Goal: Communication & Community: Answer question/provide support

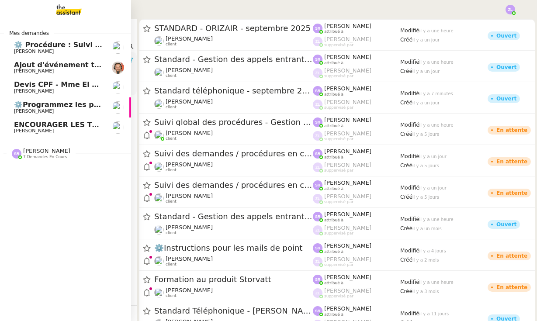
click at [43, 45] on span "⚙️ Procédure : Suivi des alternants - dynamique" at bounding box center [109, 45] width 190 height 8
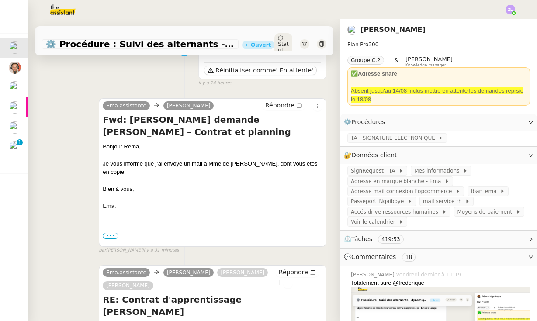
scroll to position [38, 0]
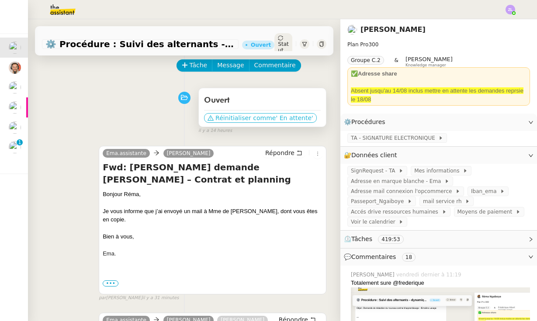
click at [247, 118] on span "Réinitialiser comme" at bounding box center [246, 118] width 60 height 9
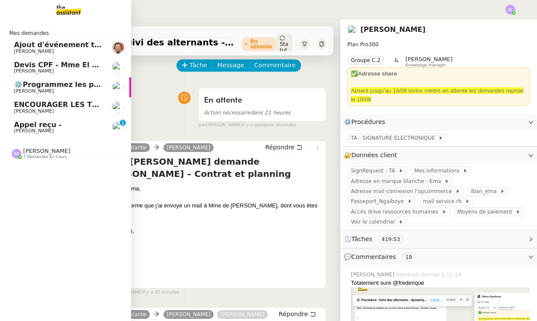
click at [44, 51] on span "[PERSON_NAME]" at bounding box center [58, 51] width 88 height 5
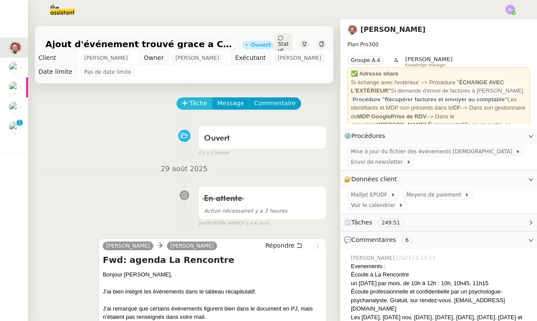
click at [196, 103] on span "Tâche" at bounding box center [199, 103] width 18 height 10
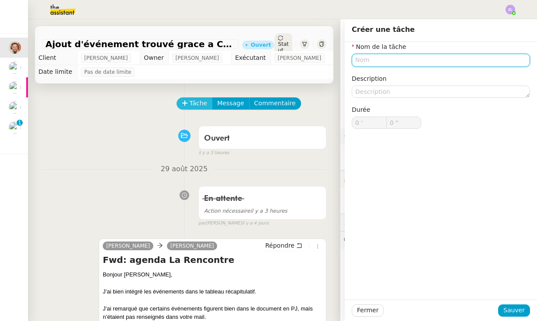
type input "e"
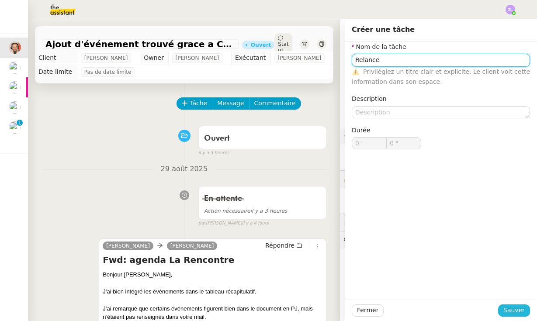
type input "Relance"
click at [513, 309] on span "Sauver" at bounding box center [514, 311] width 21 height 10
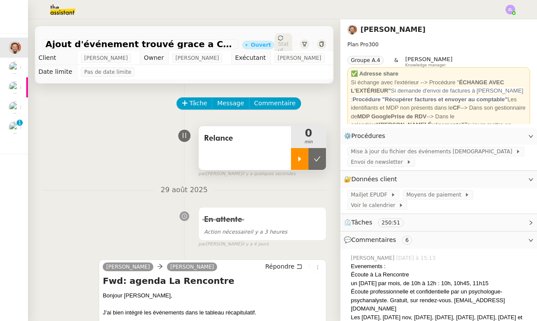
click at [295, 158] on div at bounding box center [299, 159] width 17 height 22
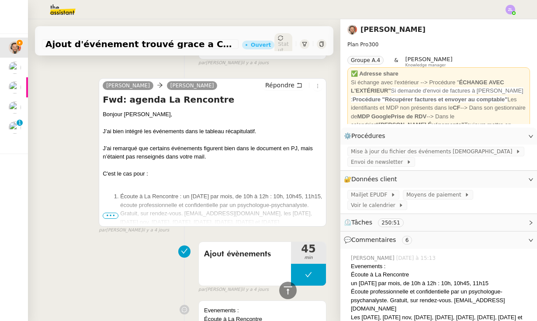
scroll to position [175, 0]
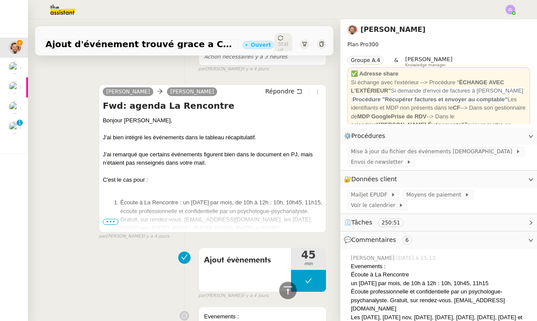
click at [108, 221] on span "•••" at bounding box center [111, 222] width 16 height 6
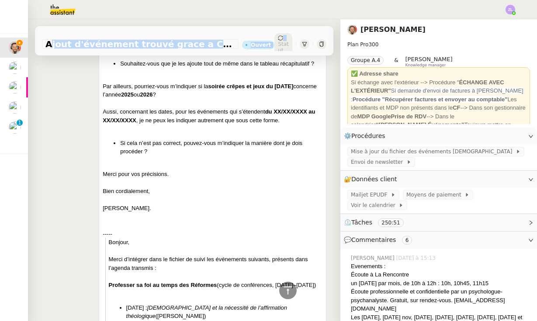
scroll to position [417, 0]
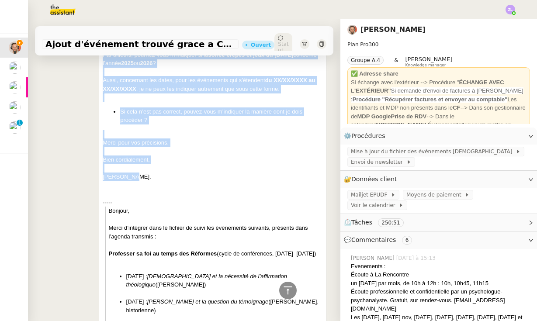
drag, startPoint x: 103, startPoint y: 119, endPoint x: 164, endPoint y: 172, distance: 80.6
click at [164, 172] on div "Bonjour [PERSON_NAME], J’ai bien intégré les événements dans le tableau récapit…" at bounding box center [213, 327] width 220 height 904
copy div "Loremip Dolor, S’am cons adipisc eli seddoeiusm temp in utlabor etdoloremagna. …"
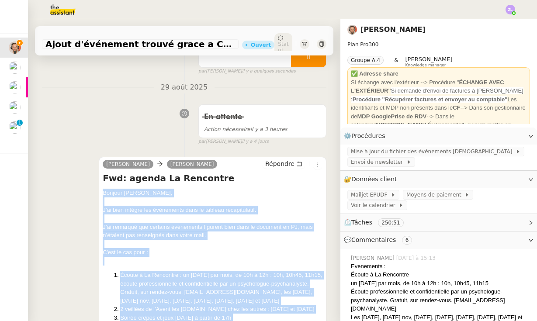
scroll to position [0, 0]
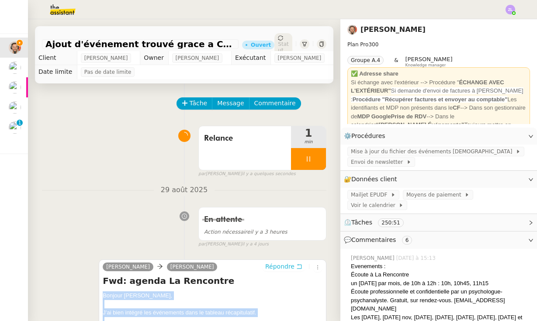
click at [283, 262] on span "Répondre" at bounding box center [279, 266] width 29 height 9
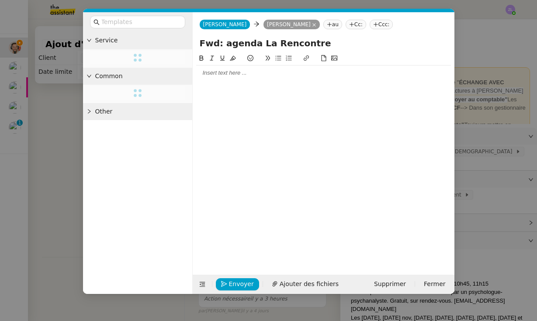
click at [208, 75] on div at bounding box center [323, 73] width 255 height 8
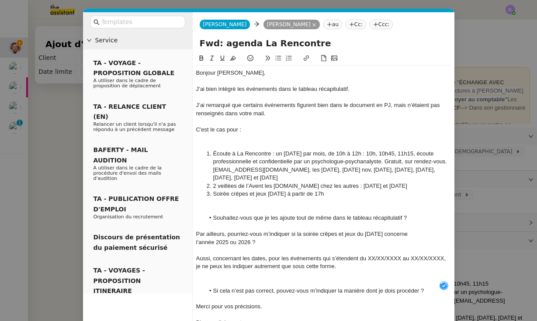
scroll to position [48, 0]
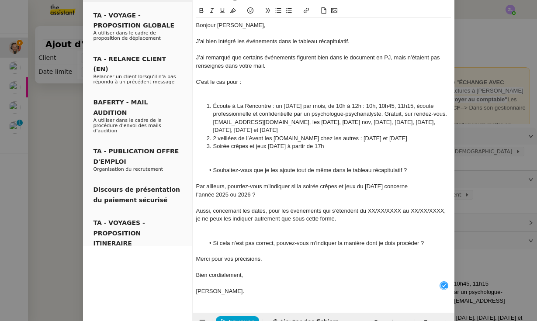
click at [223, 280] on div at bounding box center [323, 284] width 255 height 8
click at [228, 231] on div at bounding box center [323, 235] width 255 height 8
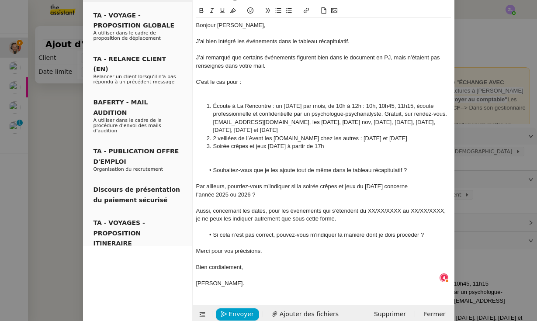
click at [220, 91] on div at bounding box center [323, 90] width 255 height 8
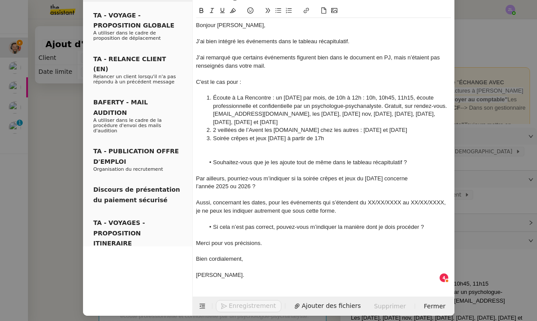
scroll to position [47, 0]
click at [222, 148] on div at bounding box center [323, 147] width 255 height 8
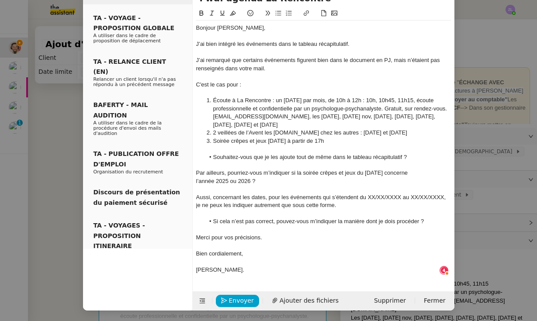
scroll to position [39, 0]
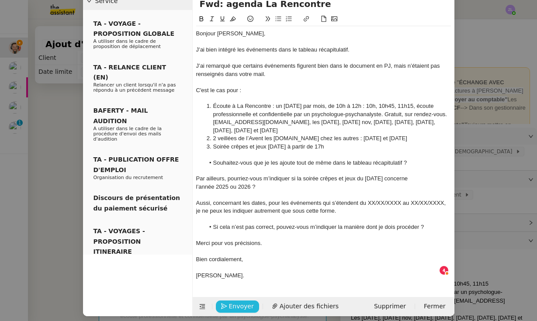
click at [239, 303] on span "Envoyer" at bounding box center [241, 307] width 25 height 10
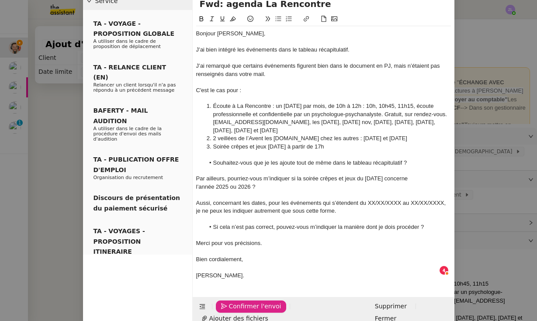
click at [239, 303] on span "Confirmer l'envoi" at bounding box center [255, 307] width 52 height 10
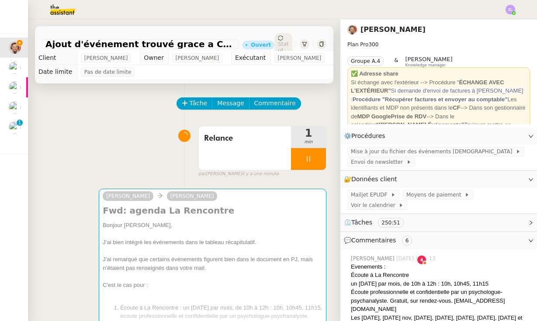
scroll to position [31, 0]
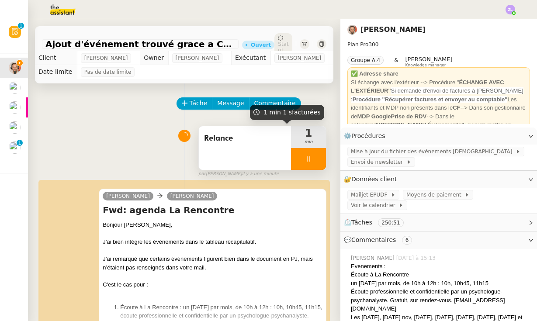
click at [297, 161] on div at bounding box center [308, 159] width 35 height 22
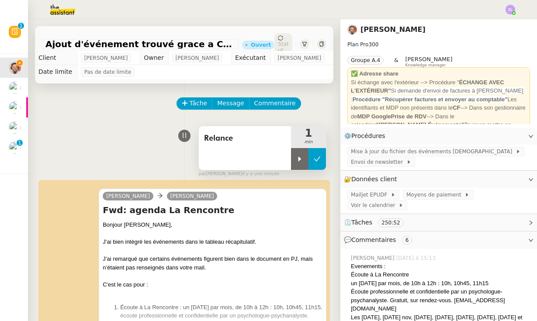
click at [321, 156] on button at bounding box center [317, 159] width 17 height 22
click at [278, 41] on span "Statut" at bounding box center [283, 47] width 10 height 12
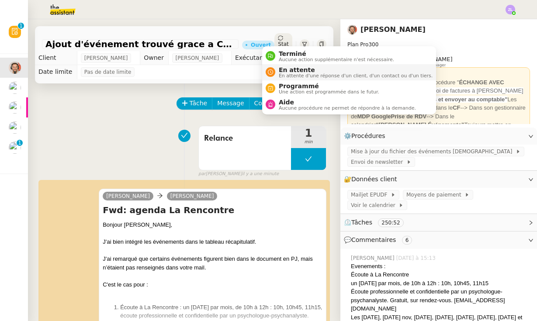
click at [284, 66] on span "En attente" at bounding box center [356, 69] width 154 height 7
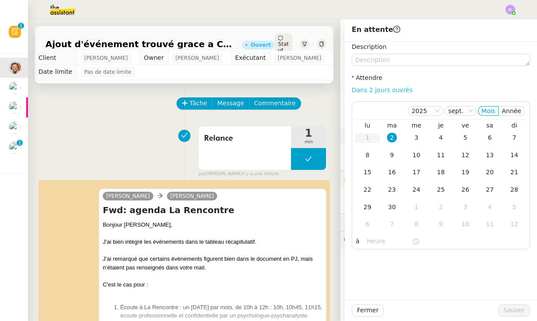
click at [400, 90] on link "Dans 2 jours ouvrés" at bounding box center [382, 90] width 61 height 7
type input "07:00"
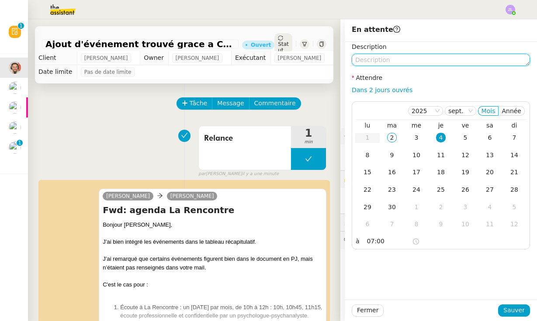
click at [383, 60] on textarea at bounding box center [441, 60] width 178 height 12
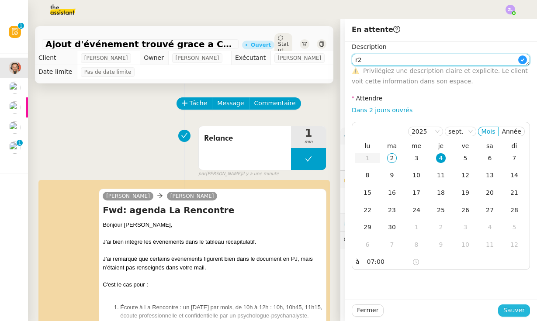
type textarea "r2"
click at [519, 310] on span "Sauver" at bounding box center [514, 311] width 21 height 10
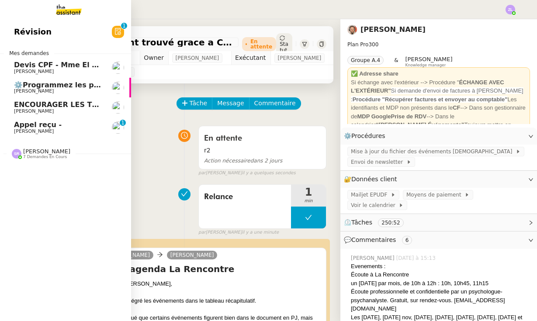
click at [51, 61] on span "Devis CPF - Mme El ghorchi" at bounding box center [68, 65] width 108 height 8
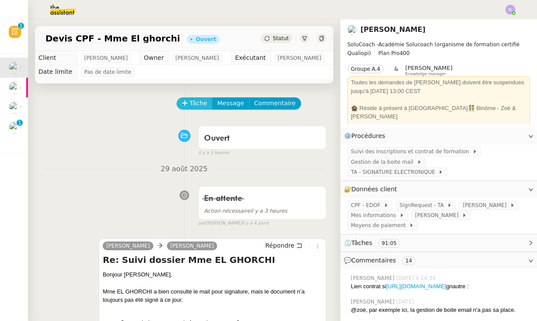
click at [205, 104] on span "Tâche" at bounding box center [199, 103] width 18 height 10
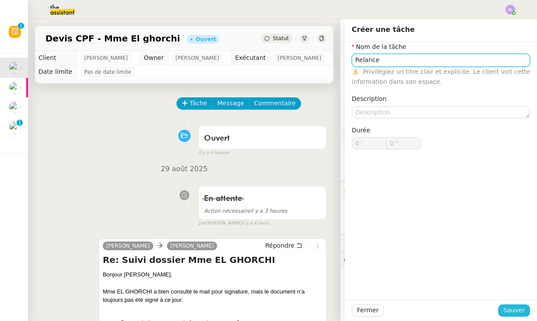
type input "Relance"
click at [515, 316] on button "Sauver" at bounding box center [514, 311] width 32 height 12
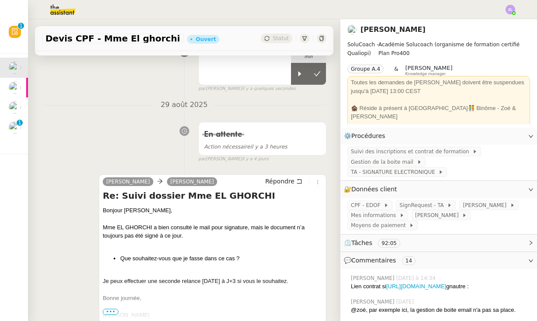
scroll to position [85, 0]
click at [302, 74] on icon at bounding box center [299, 74] width 7 height 7
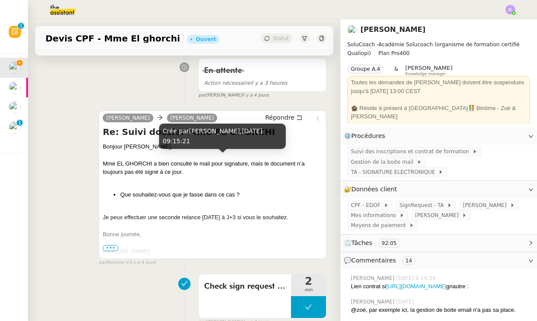
scroll to position [154, 0]
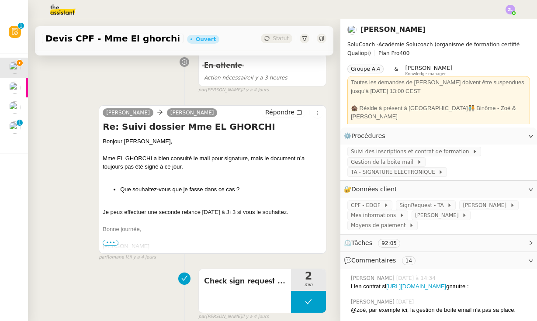
click at [107, 247] on div "[PERSON_NAME]" at bounding box center [213, 246] width 220 height 9
click at [113, 243] on span "•••" at bounding box center [111, 243] width 16 height 6
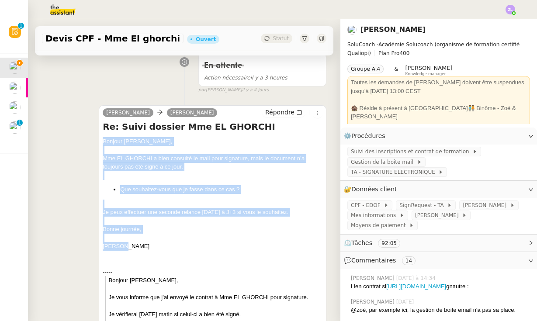
drag, startPoint x: 121, startPoint y: 246, endPoint x: 102, endPoint y: 140, distance: 107.4
click at [102, 140] on div "[PERSON_NAME] Répondre Re: Suivi dossier Mme EL GHORCHI Bonjour [PERSON_NAME], …" at bounding box center [213, 264] width 228 height 318
copy div "Bonjour [PERSON_NAME], Mme EL GHORCHI a bien consulté le mail pour signature, m…"
click at [301, 113] on icon at bounding box center [299, 112] width 6 height 6
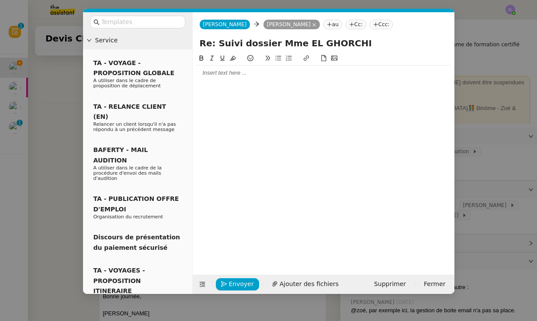
click at [211, 73] on div at bounding box center [323, 73] width 255 height 8
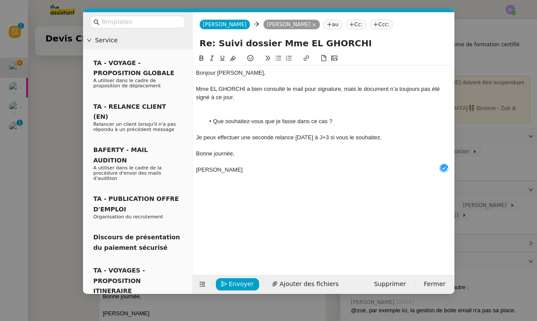
scroll to position [9, 0]
click at [260, 74] on div "Bonjour [PERSON_NAME]," at bounding box center [323, 73] width 255 height 8
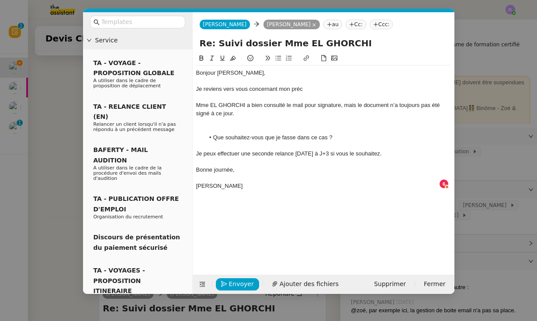
click at [293, 89] on div "Je reviens vers vous concernant mon préc" at bounding box center [323, 89] width 255 height 8
click at [316, 89] on div "Je reviens vers vous concernant mon édenpréc" at bounding box center [323, 89] width 255 height 8
click at [307, 88] on div "Je reviens vers vous concernant mon édenpmréct" at bounding box center [323, 89] width 255 height 8
click at [307, 88] on div "Je reviens vers vous concernant mon s" at bounding box center [323, 89] width 255 height 8
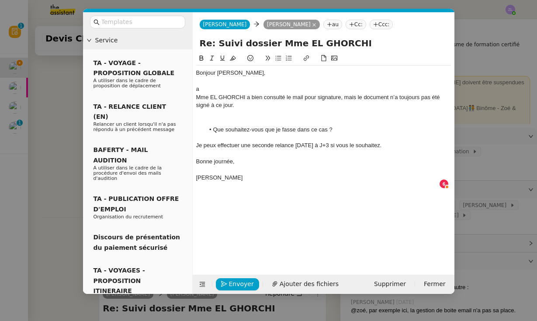
click at [307, 88] on div "a" at bounding box center [323, 89] width 255 height 8
drag, startPoint x: 294, startPoint y: 89, endPoint x: 327, endPoint y: 88, distance: 33.2
click at [327, 88] on div "age." at bounding box center [323, 89] width 255 height 8
click at [45, 106] on nz-modal-container "Service TA - VOYAGE - PROPOSITION GLOBALE A utiliser dans le cadre de propositi…" at bounding box center [268, 160] width 537 height 321
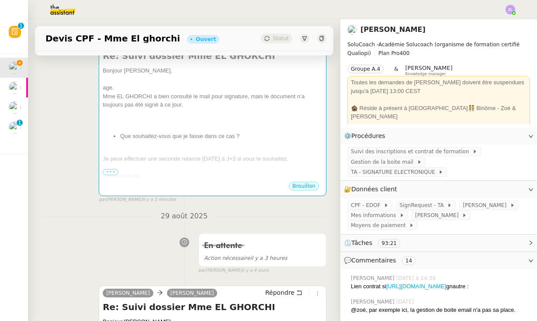
click at [63, 86] on div "[PERSON_NAME] Re: Suivi dossier Mme EL GHORCHI Bonjour [PERSON_NAME], age. Mme …" at bounding box center [184, 115] width 285 height 177
click at [202, 90] on div "age." at bounding box center [213, 87] width 220 height 9
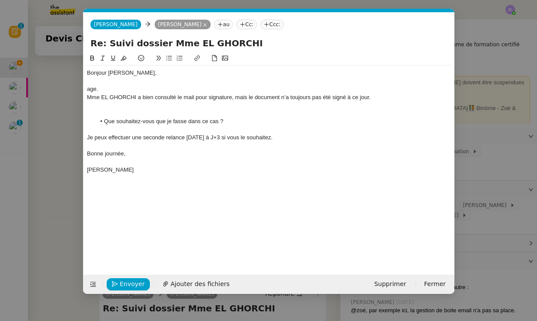
scroll to position [0, 0]
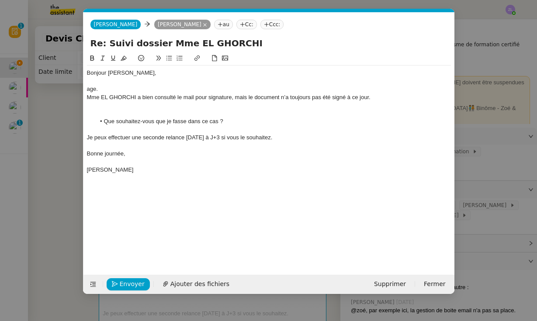
click at [245, 126] on div at bounding box center [269, 130] width 364 height 8
drag, startPoint x: 111, startPoint y: 85, endPoint x: 134, endPoint y: 110, distance: 34.0
click at [111, 85] on div "age." at bounding box center [269, 89] width 364 height 8
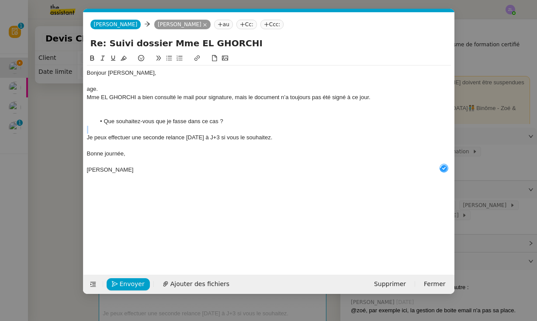
click at [104, 87] on div "age." at bounding box center [269, 89] width 364 height 8
click at [134, 110] on div at bounding box center [269, 114] width 364 height 8
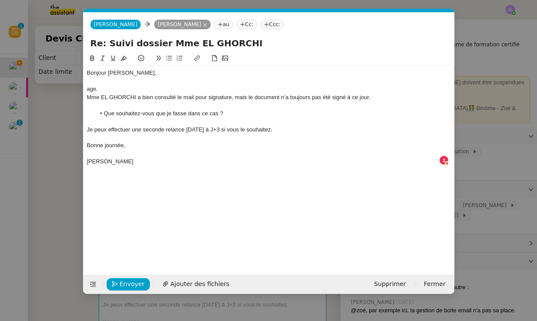
click at [78, 85] on nz-modal-container "Service TA - VOYAGE - PROPOSITION GLOBALE A utiliser dans le cadre de propositi…" at bounding box center [268, 160] width 537 height 321
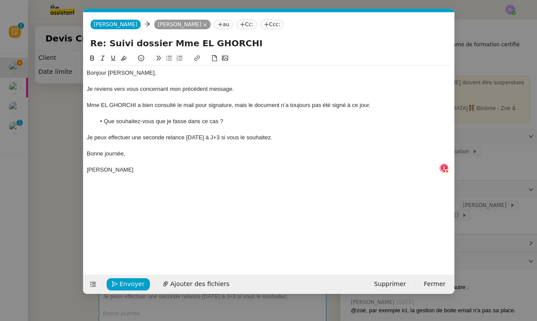
scroll to position [9, 0]
click at [135, 287] on span "Envoyer" at bounding box center [132, 284] width 25 height 10
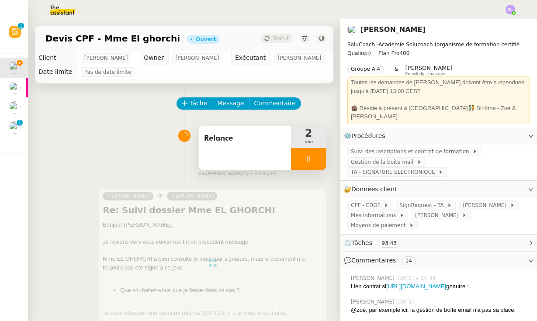
click at [296, 167] on div at bounding box center [308, 159] width 35 height 22
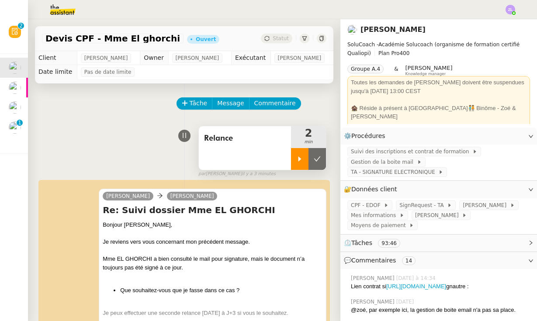
click at [322, 157] on button at bounding box center [317, 159] width 17 height 22
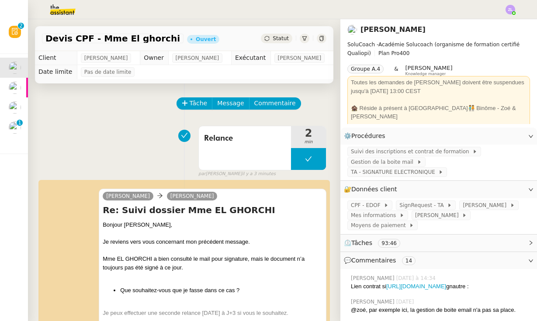
click at [272, 35] on div "Statut" at bounding box center [276, 39] width 31 height 10
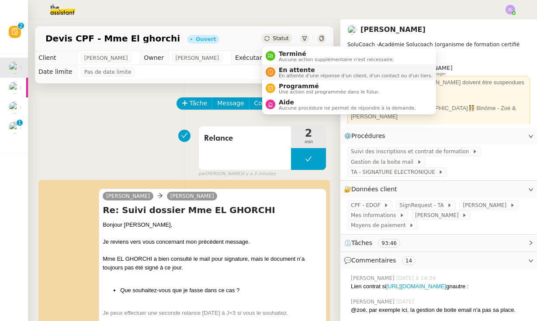
click at [295, 69] on span "En attente" at bounding box center [356, 69] width 154 height 7
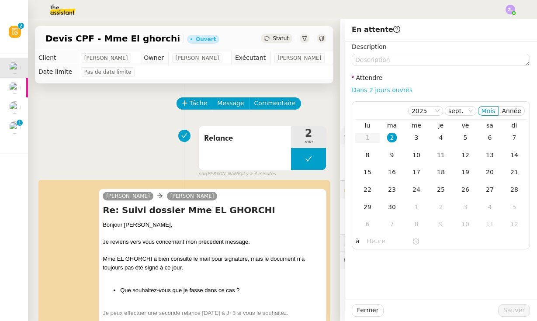
click at [378, 89] on link "Dans 2 jours ouvrés" at bounding box center [382, 90] width 61 height 7
type input "07:00"
click at [355, 45] on label "Description" at bounding box center [369, 46] width 35 height 7
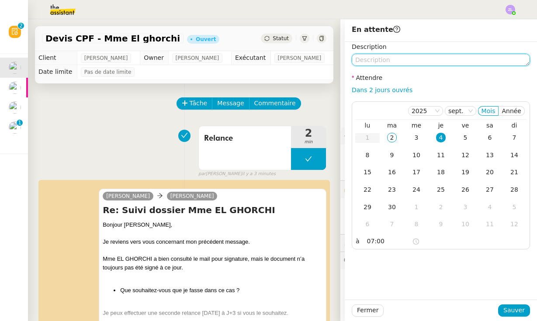
click at [358, 57] on textarea at bounding box center [441, 60] width 178 height 12
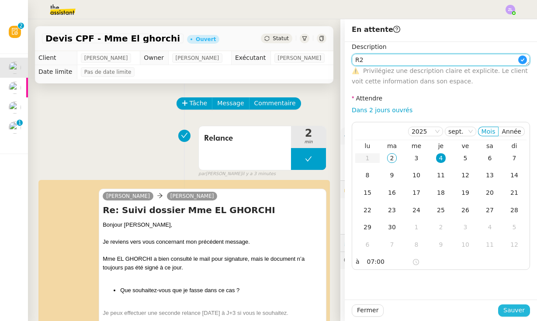
type textarea "R2"
click at [526, 310] on button "Sauver" at bounding box center [514, 311] width 32 height 12
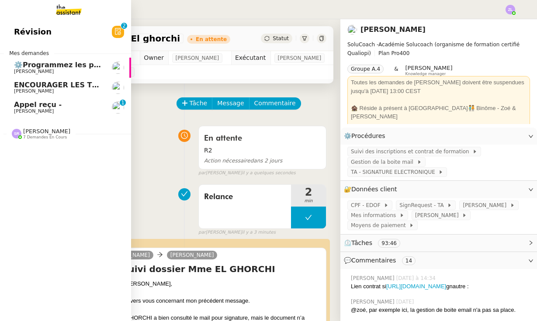
click at [12, 86] on link "ENCOURAGER LES TPE/PMI/PME À PASSER COMMANDE VIA LE SITE INTERNET - [DATE] [PER…" at bounding box center [65, 88] width 131 height 20
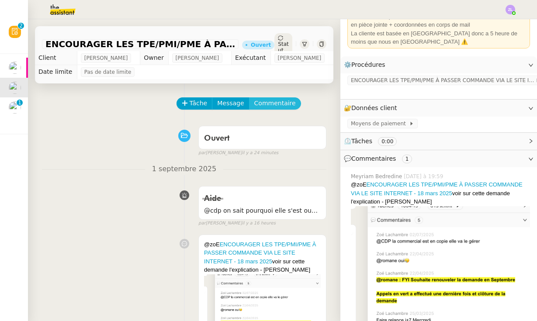
click at [268, 101] on span "Commentaire" at bounding box center [275, 103] width 42 height 10
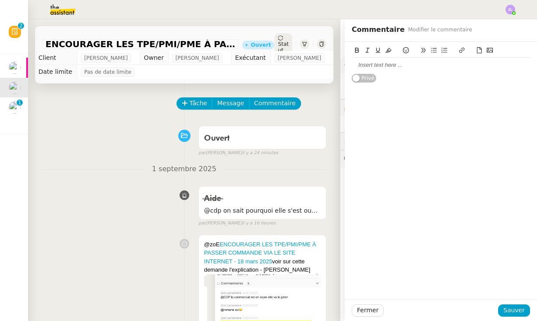
click at [369, 73] on nz-switch "Privé" at bounding box center [364, 78] width 24 height 10
click at [364, 65] on div at bounding box center [441, 65] width 178 height 8
click at [369, 82] on button "Public" at bounding box center [365, 78] width 27 height 9
click at [362, 61] on div at bounding box center [441, 65] width 178 height 8
click at [372, 64] on div at bounding box center [441, 65] width 178 height 8
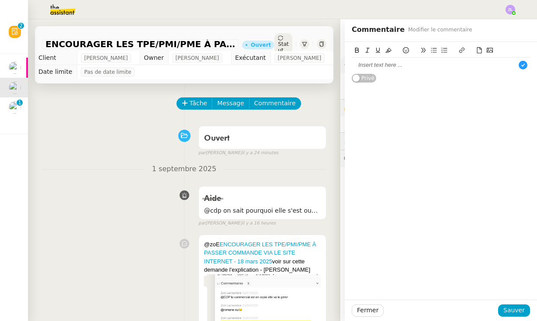
click at [369, 304] on div "Fermer Sauver" at bounding box center [441, 310] width 192 height 21
click at [376, 316] on button "Fermer" at bounding box center [368, 311] width 32 height 12
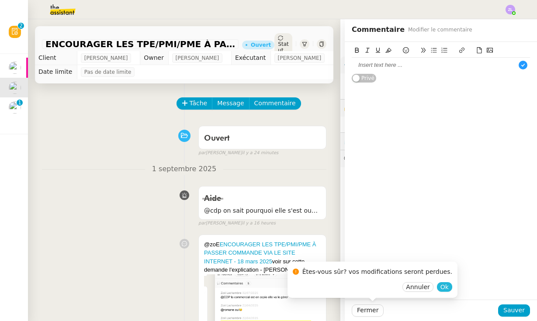
click at [439, 289] on button "Ok" at bounding box center [444, 287] width 15 height 10
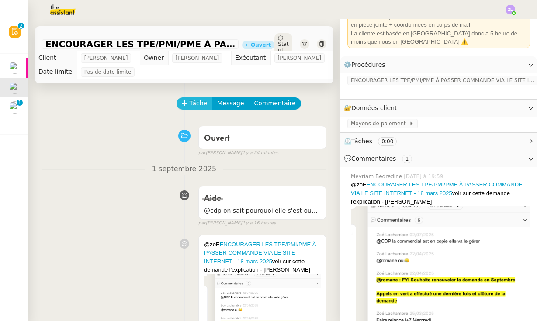
click at [203, 104] on span "Tâche" at bounding box center [199, 103] width 18 height 10
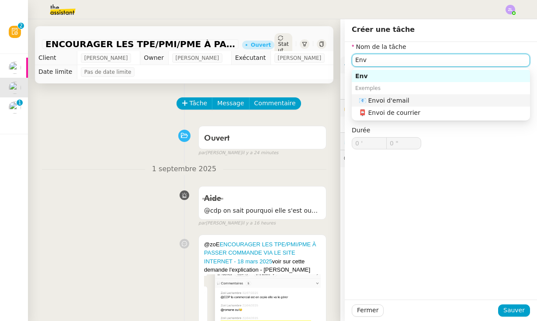
click at [389, 101] on div "📧 Envoi d'email" at bounding box center [443, 101] width 168 height 8
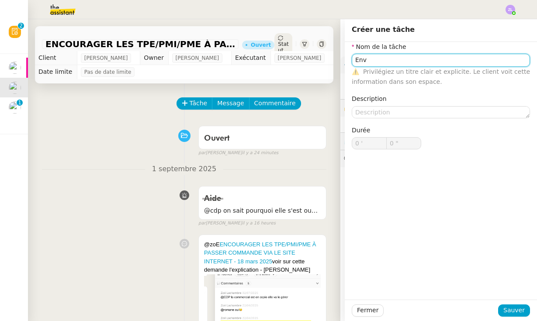
type input "Envoi d'email"
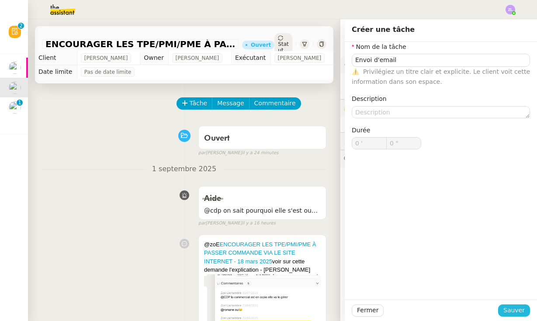
click at [517, 309] on span "Sauver" at bounding box center [514, 311] width 21 height 10
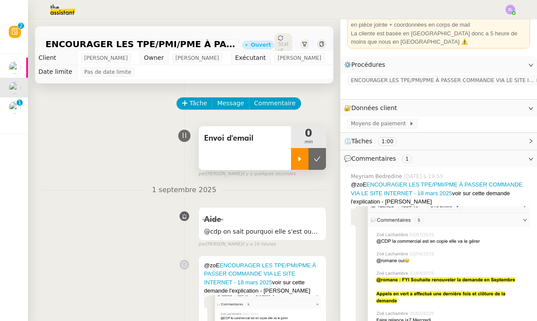
click at [302, 163] on div at bounding box center [299, 159] width 17 height 22
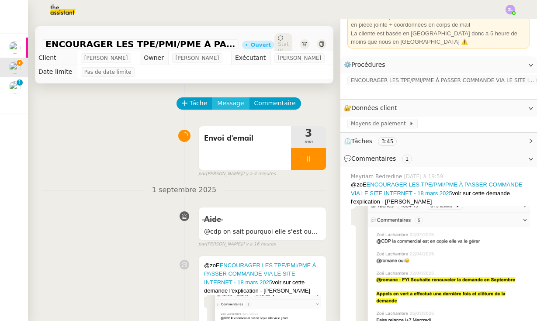
click at [226, 106] on span "Message" at bounding box center [230, 103] width 27 height 10
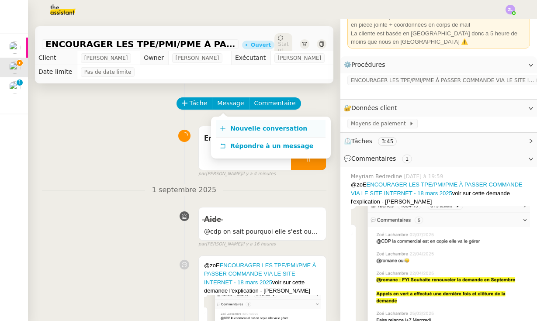
click at [228, 125] on link "Nouvelle conversation" at bounding box center [270, 128] width 109 height 17
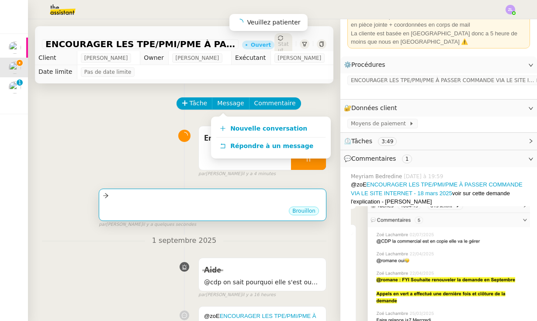
click at [194, 217] on div "Brouillon" at bounding box center [213, 212] width 220 height 13
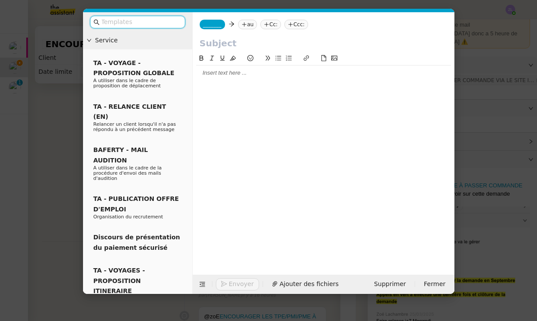
click at [210, 23] on span "_______" at bounding box center [212, 24] width 18 height 6
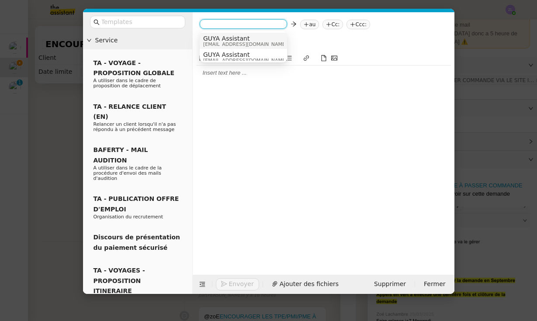
click at [232, 45] on span "[EMAIL_ADDRESS][DOMAIN_NAME]" at bounding box center [245, 44] width 84 height 5
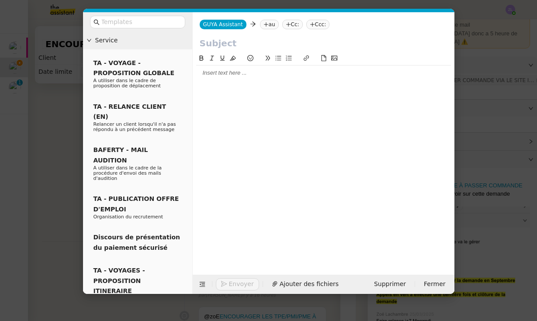
click at [267, 24] on nz-tag "au" at bounding box center [269, 25] width 19 height 10
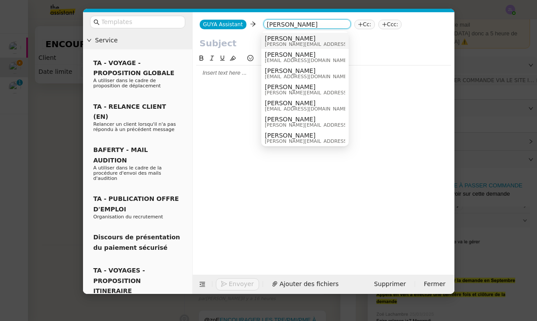
type input "[PERSON_NAME]"
click at [292, 45] on span "[PERSON_NAME][EMAIL_ADDRESS][DOMAIN_NAME]" at bounding box center [327, 44] width 124 height 5
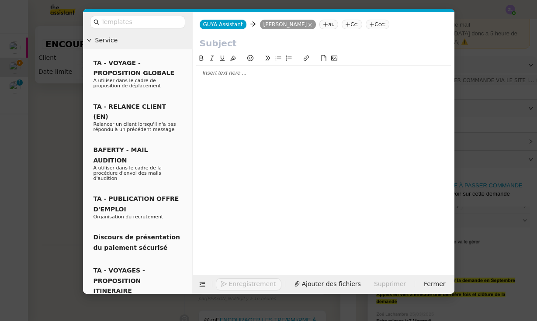
click at [322, 27] on nz-tag "au" at bounding box center [329, 25] width 19 height 10
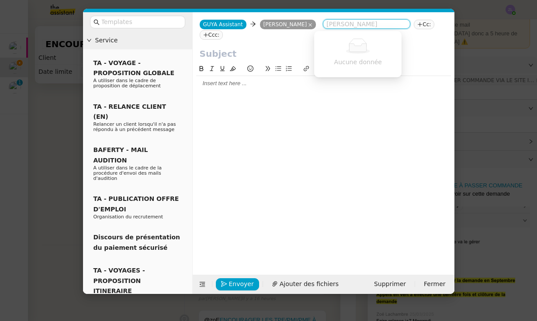
click at [414, 25] on nz-tag "Cc:" at bounding box center [424, 25] width 21 height 10
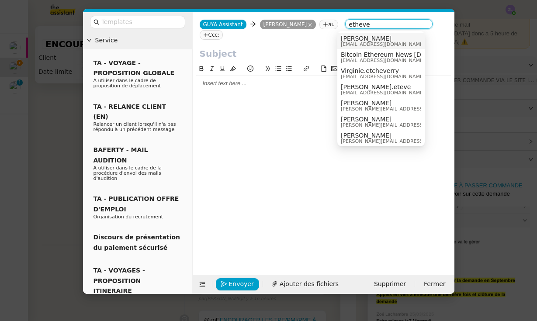
type input "etheve"
click at [375, 36] on span "[PERSON_NAME]" at bounding box center [383, 38] width 84 height 7
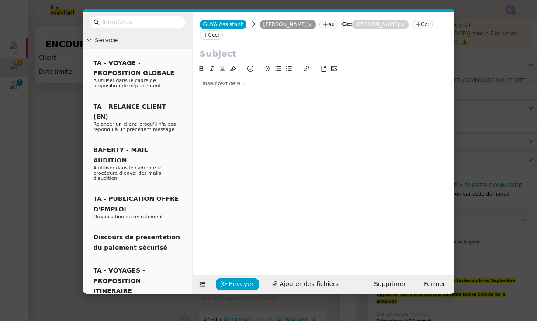
paste input "Suivi de votre demande – relance début septembre"
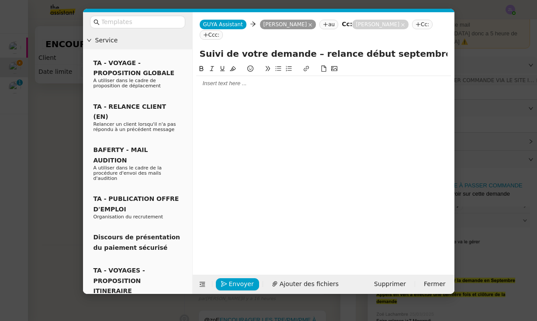
click at [219, 47] on input "Suivi de votre demande – relance début septembre" at bounding box center [324, 53] width 248 height 13
click at [209, 47] on input "Suivi de votre demande – relance début septembre" at bounding box center [324, 53] width 248 height 13
type input "Suivi de votre demande – relance début septembre"
click at [218, 80] on div at bounding box center [323, 84] width 255 height 8
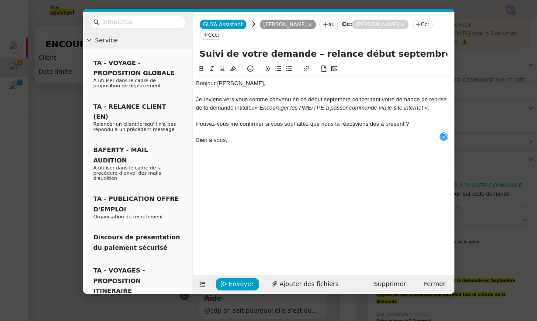
scroll to position [9, 0]
click at [199, 120] on div "Pouvez-vous me confirmer si vous souhaitez que nous la réactivions dès à présen…" at bounding box center [323, 124] width 255 height 8
click at [198, 120] on div "Pouvez-vous me confirmer si vous souhaitez que nous la réactivions dès à présen…" at bounding box center [323, 124] width 255 height 8
click at [197, 120] on div "Pouvez-vous me confirmer si vous souhaitez que nous la réactivions dès à présen…" at bounding box center [323, 124] width 255 height 8
click at [280, 66] on icon at bounding box center [278, 69] width 6 height 6
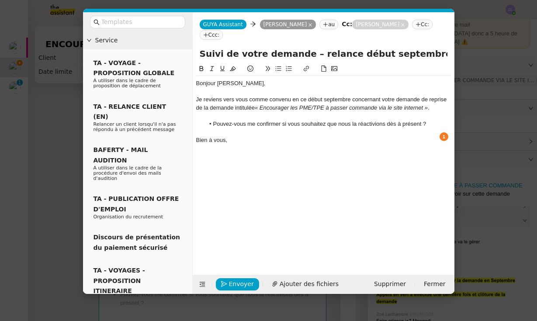
drag, startPoint x: 384, startPoint y: 113, endPoint x: 352, endPoint y: 118, distance: 32.3
click at [340, 120] on li "Pouvez-vous me confirmer si vous souhaitez que nous la réactivions dès à présen…" at bounding box center [328, 124] width 247 height 8
click at [352, 128] on div at bounding box center [323, 132] width 255 height 8
click at [350, 120] on li "Pouvez-vous me confirmer si vous souhaitez que nous la réactivions dès à présen…" at bounding box center [328, 124] width 247 height 8
click at [380, 120] on li "Pouvez-vous me confirmer si vous souhaitez que je la réactivions dès à présent ?" at bounding box center [328, 124] width 247 height 8
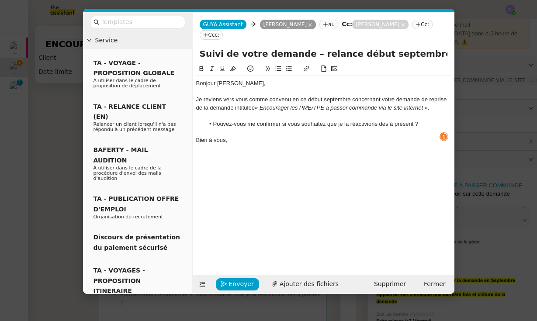
click at [378, 120] on li "Pouvez-vous me confirmer si vous souhaitez que je la réactivions dès à présent ?" at bounding box center [328, 124] width 247 height 8
click at [232, 136] on div "Bien à vous," at bounding box center [323, 140] width 255 height 8
click at [250, 285] on span "Envoyer" at bounding box center [241, 284] width 25 height 10
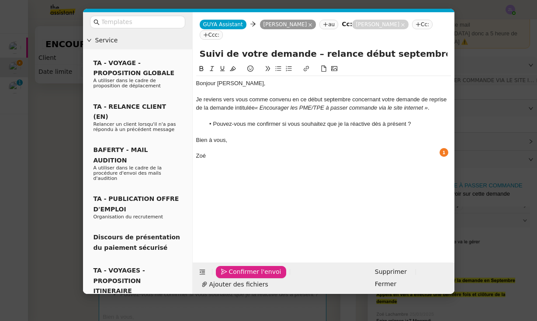
click at [250, 277] on span "Confirmer l'envoi" at bounding box center [255, 272] width 52 height 10
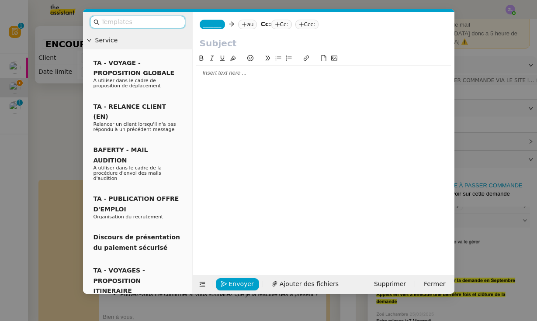
click at [396, 282] on span "Supprimer" at bounding box center [390, 284] width 32 height 10
click at [51, 118] on nz-modal-container "Service TA - VOYAGE - PROPOSITION GLOBALE A utiliser dans le cadre de propositi…" at bounding box center [268, 160] width 537 height 321
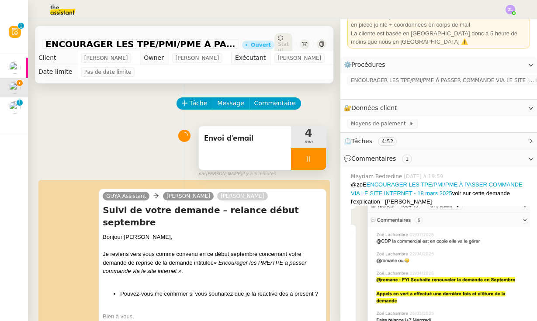
scroll to position [0, 0]
click at [299, 161] on div at bounding box center [308, 159] width 35 height 22
click at [298, 160] on icon at bounding box center [299, 159] width 7 height 7
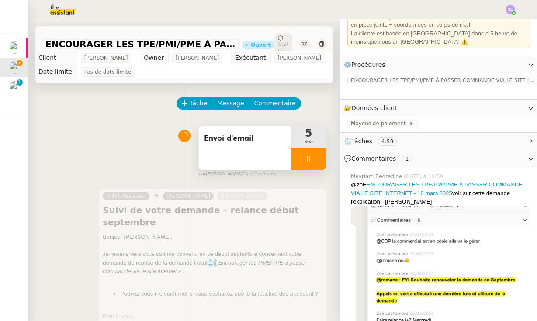
click at [297, 157] on div at bounding box center [308, 159] width 35 height 22
click at [318, 156] on icon at bounding box center [317, 159] width 7 height 7
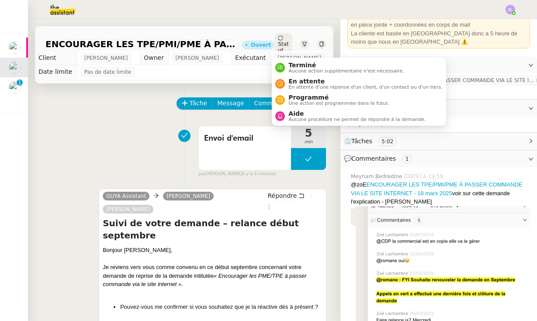
click at [285, 38] on div "Statut" at bounding box center [284, 44] width 18 height 22
click at [296, 88] on span "En attente d'une réponse d'un client, d'un contact ou d'un tiers." at bounding box center [366, 87] width 154 height 5
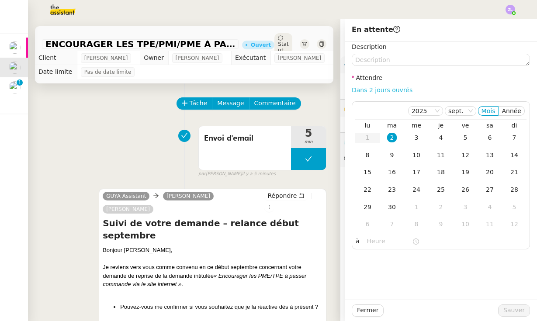
click at [396, 93] on link "Dans 2 jours ouvrés" at bounding box center [382, 90] width 61 height 7
type input "07:00"
click at [513, 312] on span "Sauver" at bounding box center [514, 311] width 21 height 10
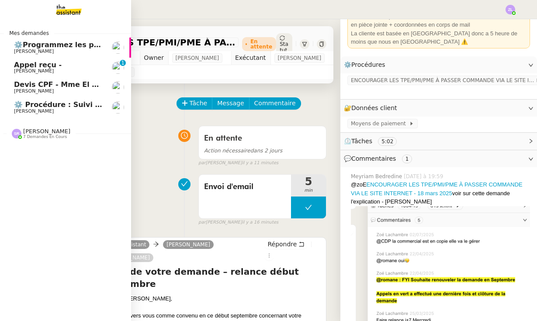
click at [36, 104] on span "⚙️ Procédure : Suivi des alternants - dynamique" at bounding box center [109, 105] width 190 height 8
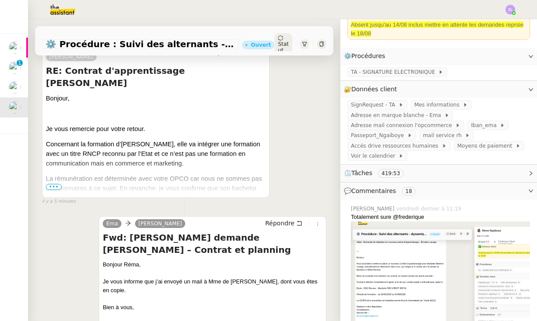
scroll to position [197, 0]
click at [51, 186] on span "•••" at bounding box center [54, 187] width 16 height 6
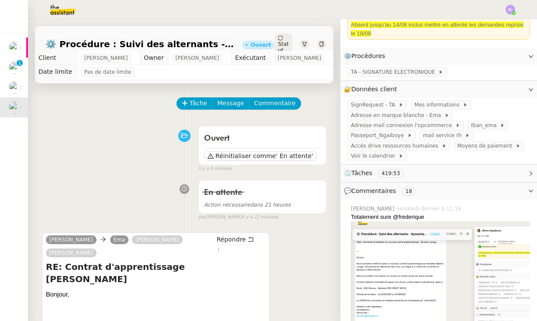
scroll to position [34, 0]
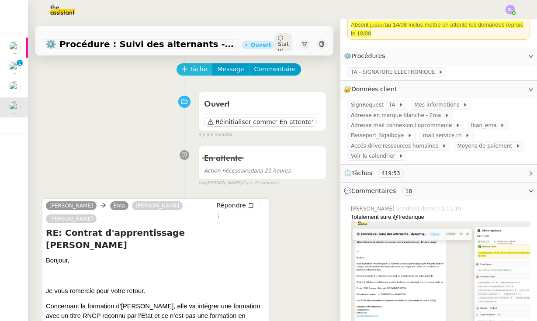
click at [203, 70] on span "Tâche" at bounding box center [199, 69] width 18 height 10
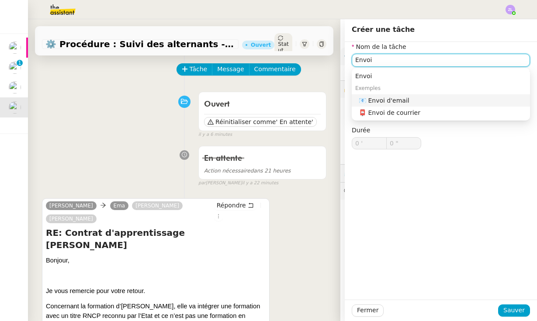
click at [373, 98] on div "📧 Envoi d'email" at bounding box center [443, 101] width 168 height 8
type input "Envoi d'email"
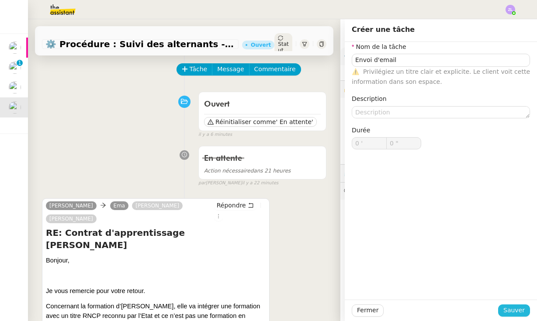
click at [524, 310] on span "Sauver" at bounding box center [514, 311] width 21 height 10
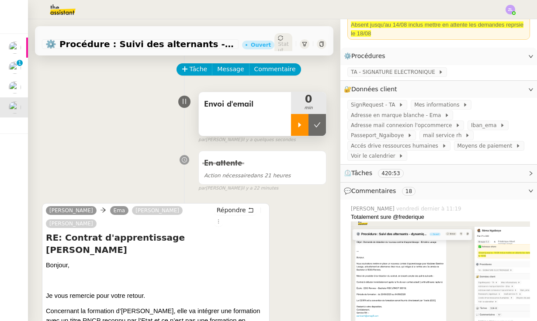
click at [304, 128] on div at bounding box center [299, 125] width 17 height 22
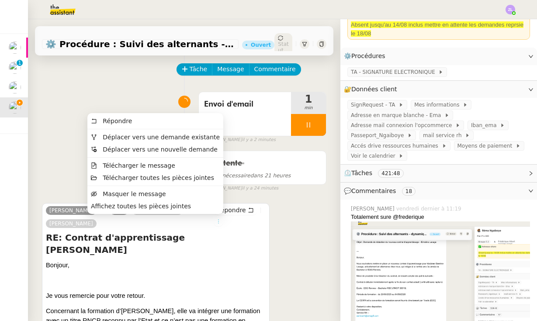
click at [221, 219] on icon at bounding box center [219, 221] width 10 height 5
click at [165, 167] on span "Télécharger le message" at bounding box center [139, 165] width 73 height 7
click at [149, 167] on span "Télécharger le message" at bounding box center [139, 165] width 73 height 7
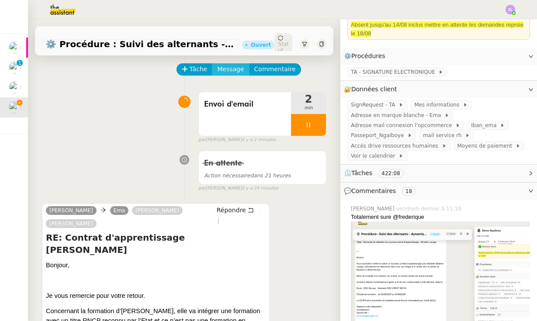
click at [223, 68] on span "Message" at bounding box center [230, 69] width 27 height 10
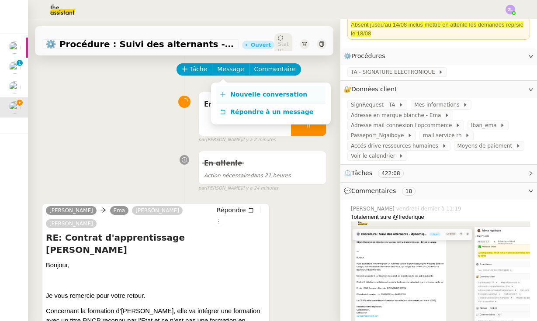
click at [231, 97] on span "Nouvelle conversation" at bounding box center [268, 94] width 77 height 7
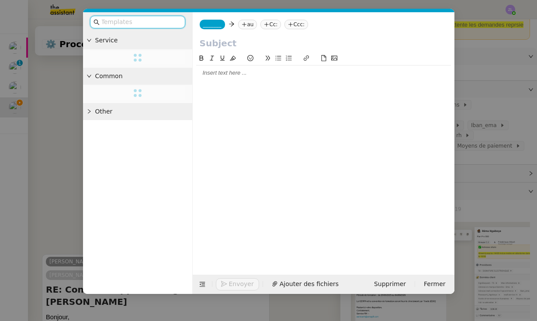
click at [216, 28] on span "_______" at bounding box center [212, 24] width 18 height 6
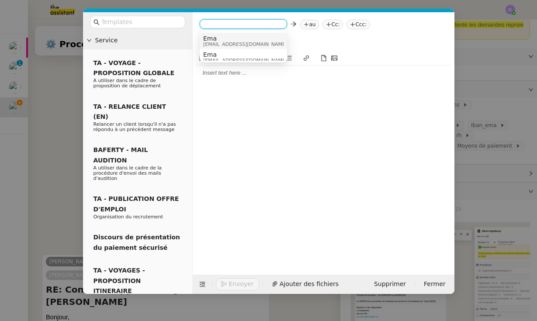
click at [229, 40] on span "Ema" at bounding box center [245, 38] width 84 height 7
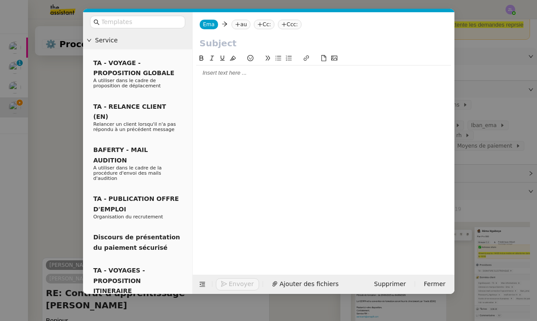
click at [245, 26] on nz-tag "au" at bounding box center [241, 25] width 19 height 10
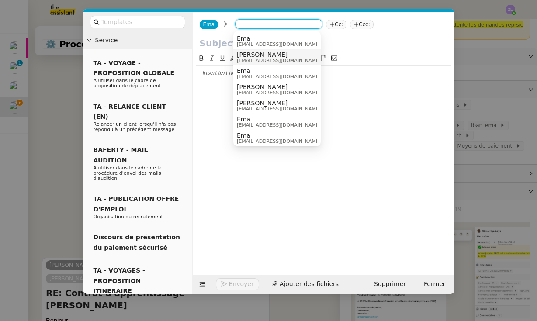
click at [263, 56] on span "[PERSON_NAME]" at bounding box center [279, 54] width 84 height 7
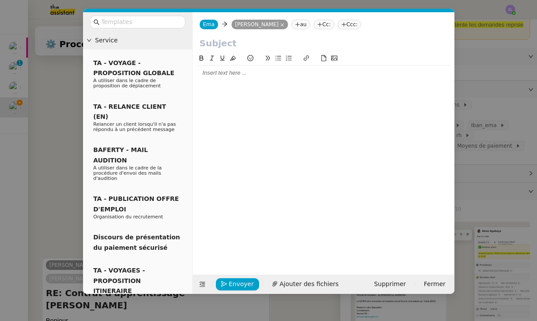
click at [62, 108] on nz-modal-container "Service TA - VOYAGE - PROPOSITION GLOBALE A utiliser dans le cadre de propositi…" at bounding box center [268, 160] width 537 height 321
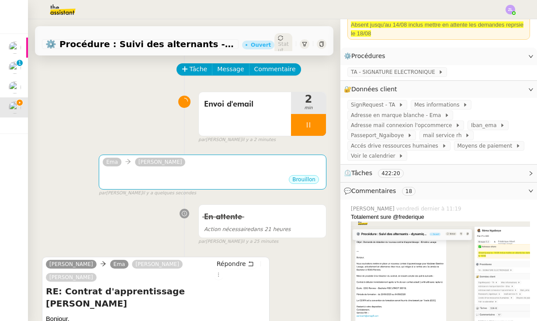
scroll to position [90, 0]
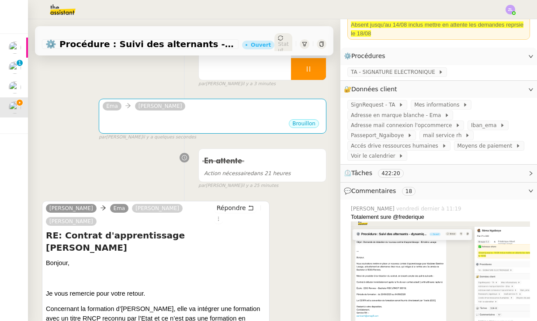
click at [104, 238] on h4 "RE: Contrat d'apprentissage [PERSON_NAME]" at bounding box center [156, 241] width 220 height 24
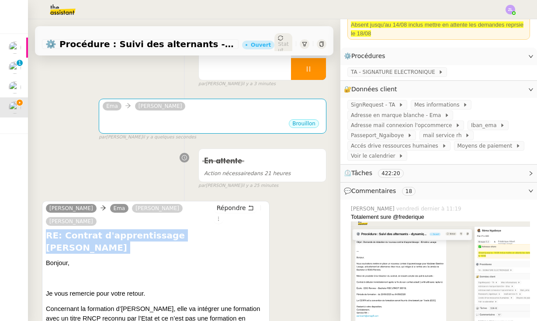
click at [63, 237] on h4 "RE: Contrat d'apprentissage [PERSON_NAME]" at bounding box center [156, 241] width 220 height 24
drag, startPoint x: 63, startPoint y: 236, endPoint x: 246, endPoint y: 235, distance: 183.2
click at [246, 235] on h4 "RE: Contrat d'apprentissage [PERSON_NAME]" at bounding box center [156, 241] width 220 height 24
copy h4 "Contrat d'apprentissage [PERSON_NAME]"
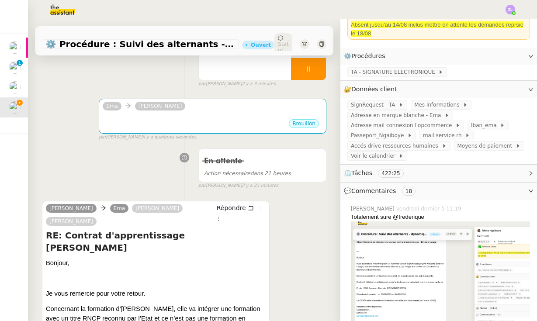
click at [154, 94] on div "[PERSON_NAME] ••• Brouillon false par [PERSON_NAME] il y a quelques secondes" at bounding box center [184, 116] width 285 height 50
click at [161, 115] on div "•••" at bounding box center [213, 116] width 220 height 4
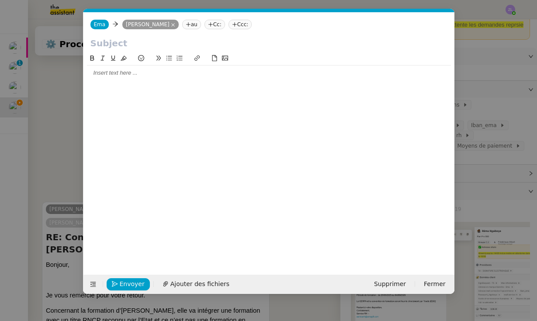
scroll to position [0, 19]
click at [119, 46] on input "text" at bounding box center [268, 43] width 357 height 13
paste input "Contrat d'apprentissage [PERSON_NAME]"
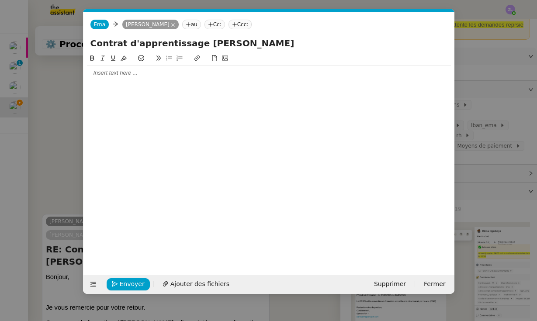
type input "Contrat d'apprentissage [PERSON_NAME]"
click at [155, 72] on div at bounding box center [269, 73] width 364 height 8
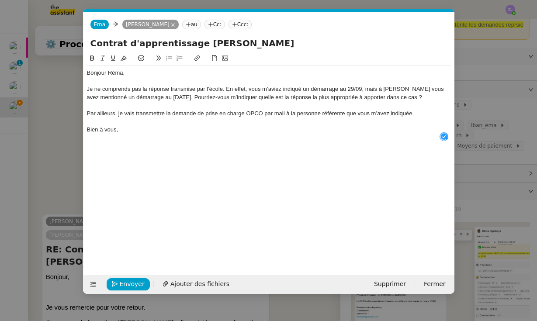
scroll to position [9, 0]
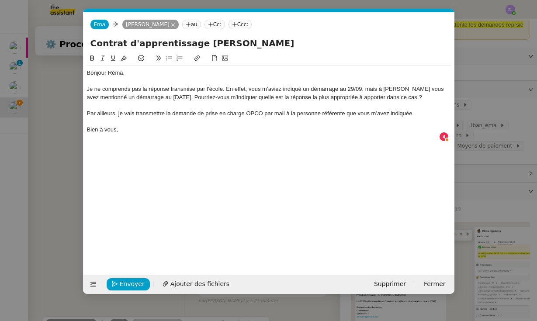
click at [136, 80] on div at bounding box center [269, 81] width 364 height 8
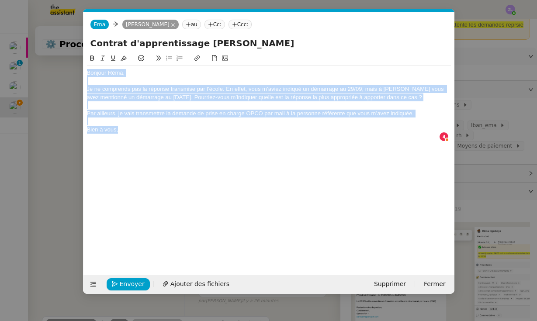
drag, startPoint x: 131, startPoint y: 126, endPoint x: 45, endPoint y: 70, distance: 102.4
click at [45, 70] on nz-modal-container "Service TA - VOYAGE - PROPOSITION GLOBALE A utiliser dans le cadre de propositi…" at bounding box center [268, 160] width 537 height 321
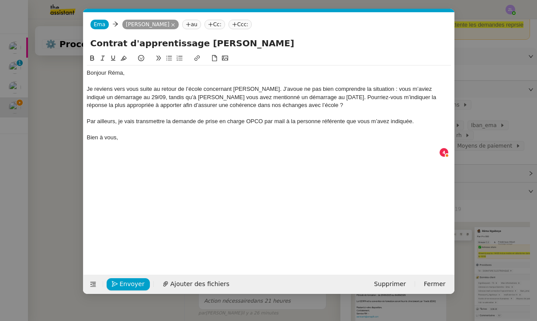
click at [274, 89] on div "Je reviens vers vous suite au retour de l’école concernant [PERSON_NAME]. J’avo…" at bounding box center [269, 97] width 364 height 24
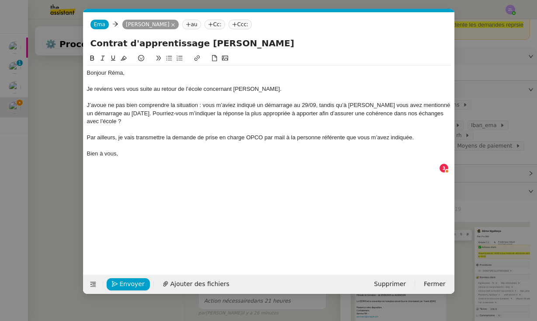
click at [164, 113] on div "J’avoue ne pas bien comprendre la situation : vous m’aviez indiqué un démarrage…" at bounding box center [269, 113] width 364 height 24
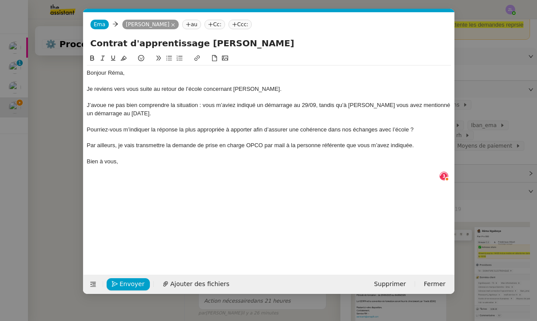
click at [173, 56] on button at bounding box center [169, 58] width 10 height 10
click at [120, 128] on li "Pourriez-vous m’indiquer la réponse la plus appropriée à apporter afin d’assure…" at bounding box center [273, 130] width 356 height 8
click at [118, 144] on div "Par ailleurs, je vais transmettre la demande de prise en charge OPCO par mail à…" at bounding box center [269, 146] width 364 height 8
click at [370, 103] on div "J’avoue ne pas bien comprendre la situation : vous m’aviez indiqué un démarrage…" at bounding box center [269, 109] width 364 height 16
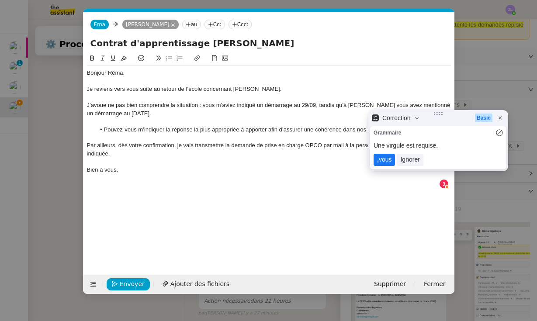
click at [387, 160] on lt-span ", vous" at bounding box center [384, 160] width 21 height 12
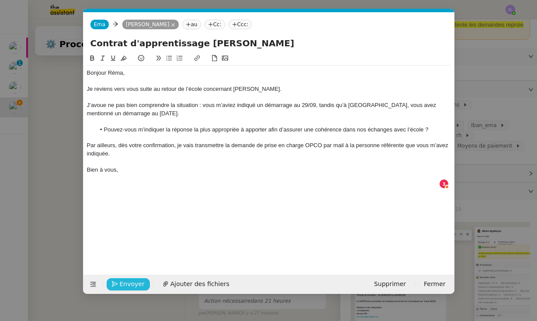
click at [141, 287] on span "Envoyer" at bounding box center [132, 284] width 25 height 10
click at [141, 287] on span "Confirmer l'envoi" at bounding box center [146, 284] width 52 height 10
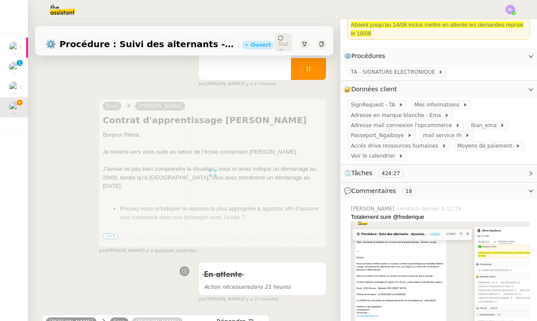
scroll to position [3, 0]
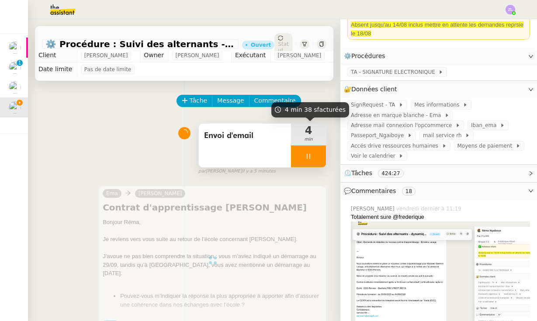
click at [304, 160] on div at bounding box center [308, 157] width 35 height 22
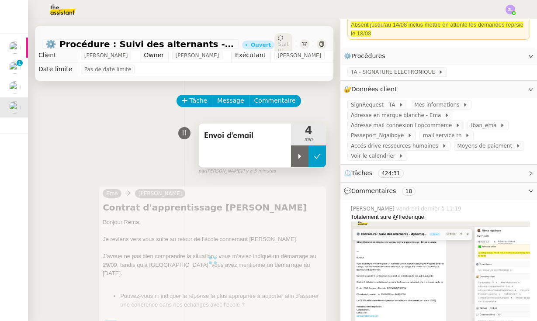
click at [320, 158] on icon at bounding box center [317, 156] width 7 height 7
click at [285, 39] on div "Statut" at bounding box center [284, 44] width 18 height 22
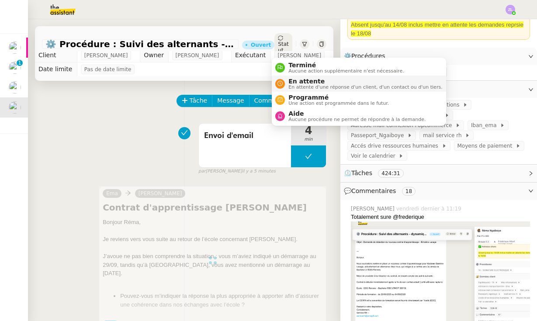
click at [300, 87] on span "En attente d'une réponse d'un client, d'un contact ou d'un tiers." at bounding box center [366, 87] width 154 height 5
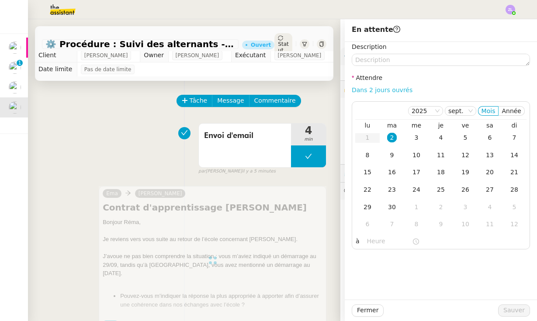
click at [371, 88] on link "Dans 2 jours ouvrés" at bounding box center [382, 90] width 61 height 7
type input "07:00"
click at [514, 312] on span "Sauver" at bounding box center [514, 311] width 21 height 10
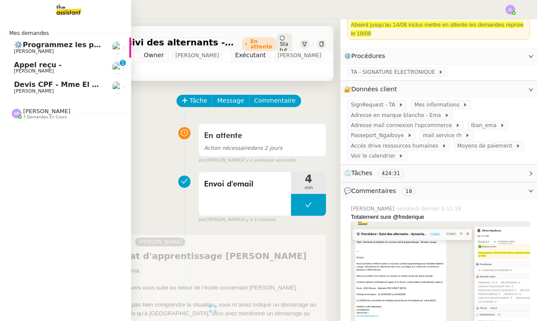
click at [54, 90] on span "[PERSON_NAME]" at bounding box center [34, 91] width 40 height 6
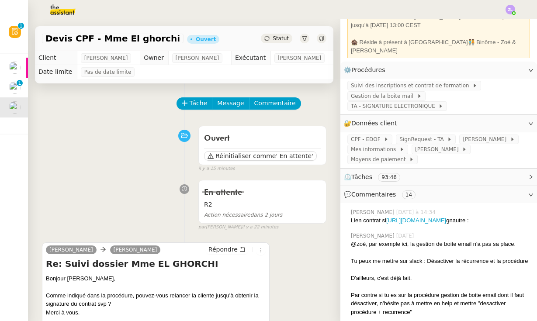
click at [195, 104] on span "Tâche" at bounding box center [199, 103] width 18 height 10
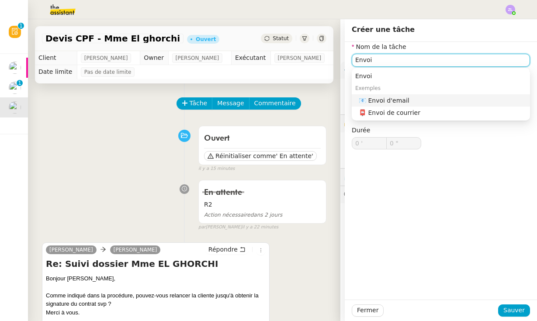
click at [418, 101] on div "📧 Envoi d'email" at bounding box center [443, 101] width 168 height 8
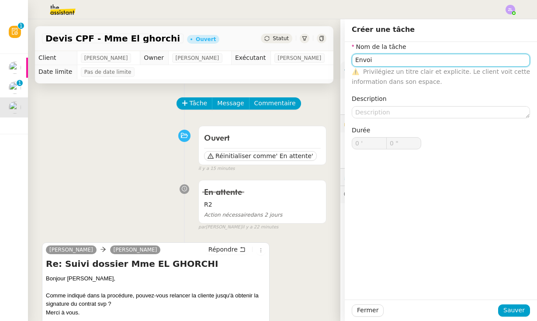
type input "Envoi d'email"
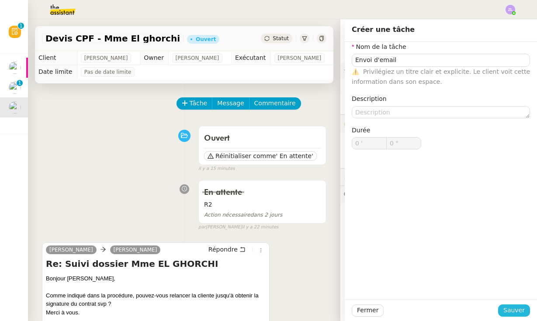
click at [509, 307] on span "Sauver" at bounding box center [514, 311] width 21 height 10
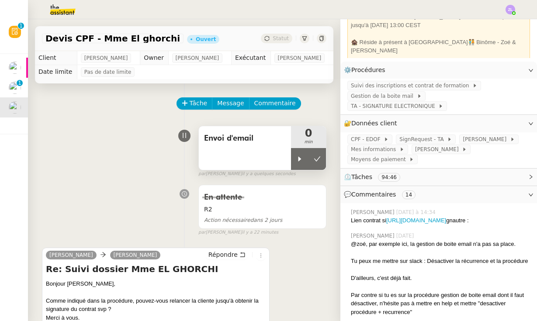
click at [285, 145] on span "Envoi d'email" at bounding box center [245, 138] width 82 height 13
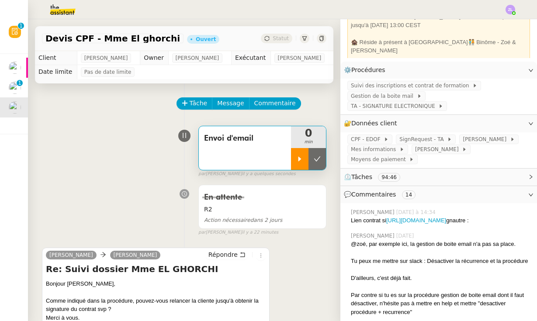
click at [304, 157] on div at bounding box center [299, 159] width 17 height 22
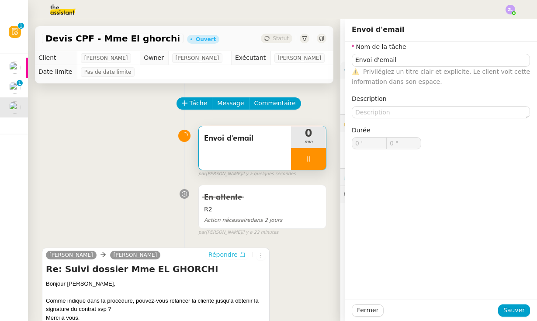
type input "Envoi d'email"
type input "0 '"
type input "0 ""
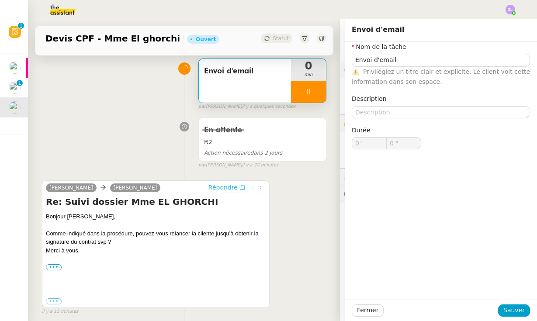
scroll to position [112, 0]
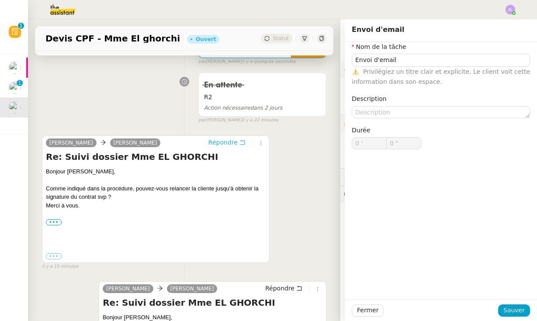
type input "Envoi d'email"
type input "0 '"
click at [516, 312] on span "Sauver" at bounding box center [514, 311] width 21 height 10
type input "5 ""
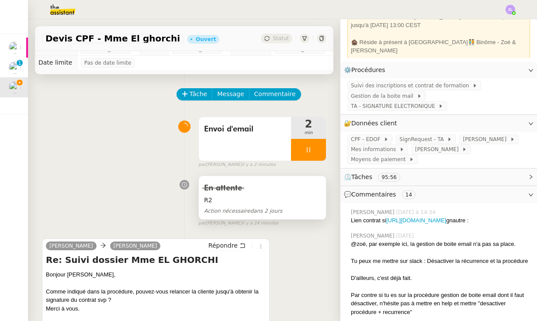
scroll to position [10, 0]
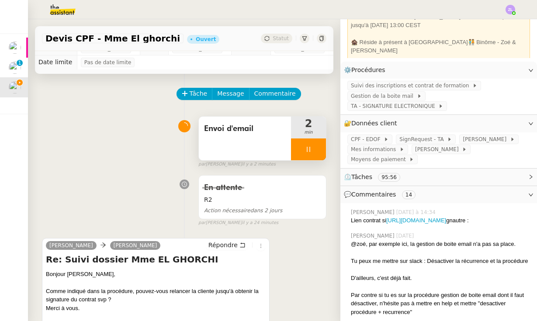
click at [242, 132] on span "Envoi d'email" at bounding box center [245, 128] width 82 height 13
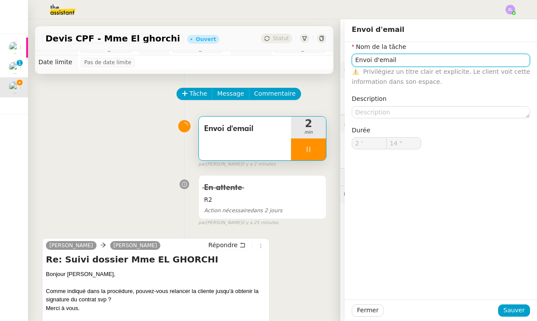
click at [389, 63] on input "Envoi d'email" at bounding box center [441, 60] width 178 height 13
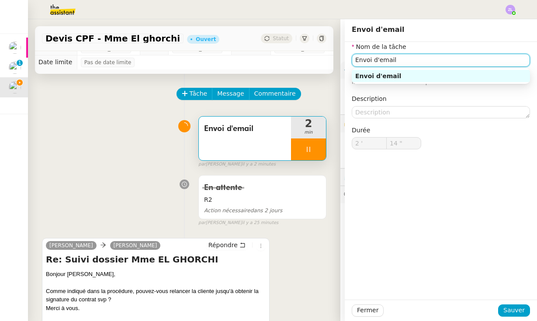
click at [389, 63] on input "Envoi d'email" at bounding box center [441, 60] width 178 height 13
type input "15 ""
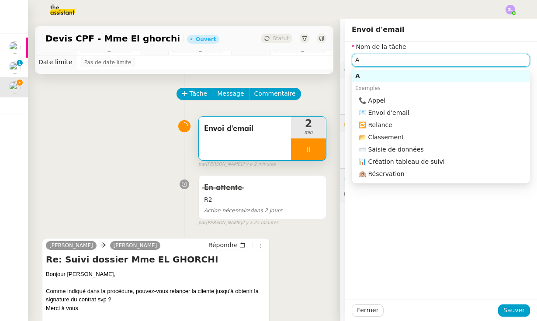
type input "Ar"
type input "16 ""
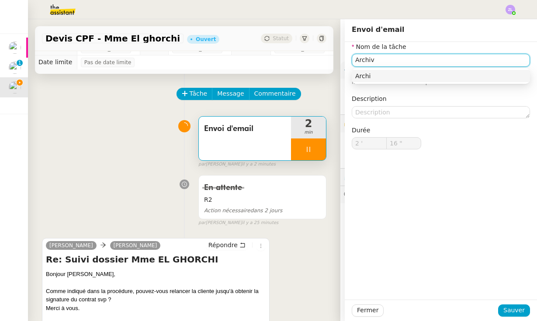
type input "Archiva"
type input "17 ""
type input "Archivage si"
type input "18 ""
type input "Archivage signatue"
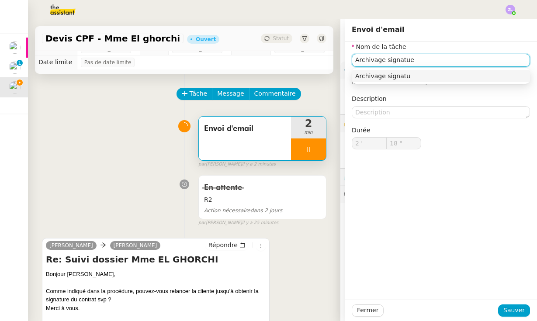
type input "19 ""
type input "Archivage signature"
type input "20 ""
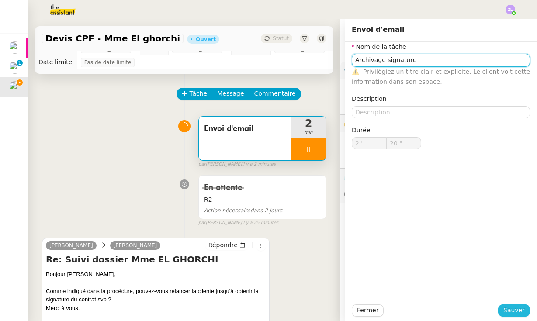
type input "Archivage signature"
click at [510, 313] on span "Sauver" at bounding box center [514, 311] width 21 height 10
type input "21 ""
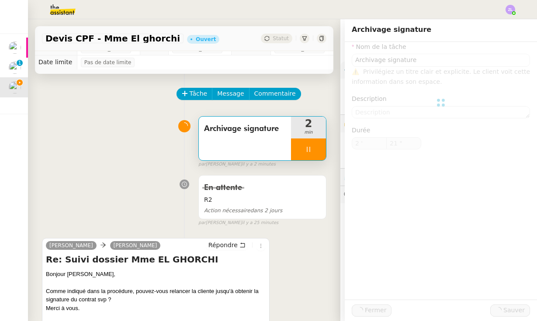
type input "Archivage signature"
type input "2 '"
type input "22 ""
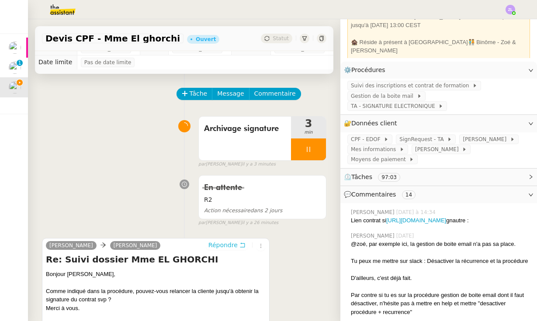
click at [224, 241] on span "Répondre" at bounding box center [223, 245] width 29 height 9
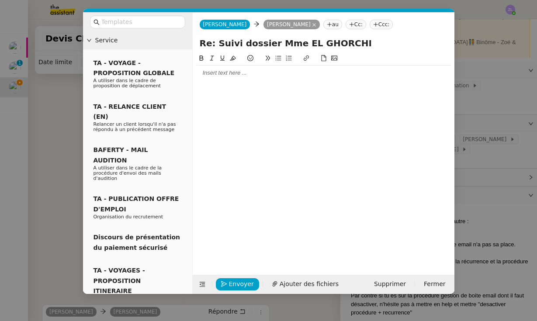
click at [224, 69] on div at bounding box center [323, 73] width 255 height 15
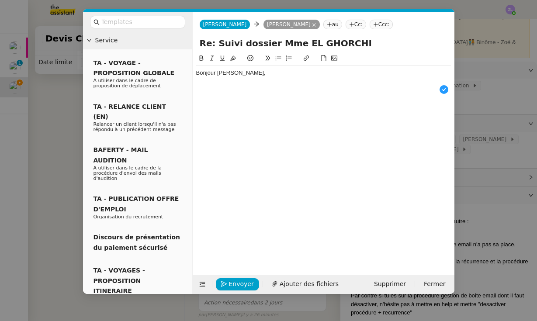
drag, startPoint x: 245, startPoint y: 81, endPoint x: 244, endPoint y: 74, distance: 7.0
click at [136, 36] on nz-layout "Service TA - VOYAGE - PROPOSITION GLOBALE A utiliser dans le cadre de propositi…" at bounding box center [269, 153] width 372 height 282
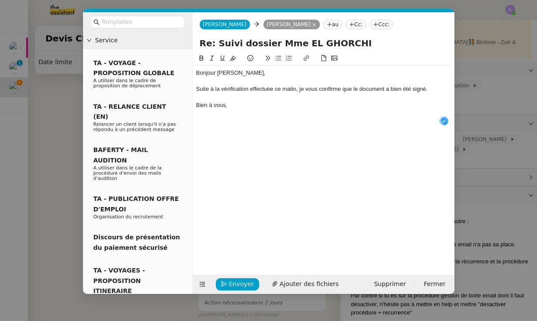
scroll to position [9, 0]
click at [465, 206] on nz-modal-container "Service TA - VOYAGE - PROPOSITION GLOBALE A utiliser dans le cadre de propositi…" at bounding box center [268, 160] width 537 height 321
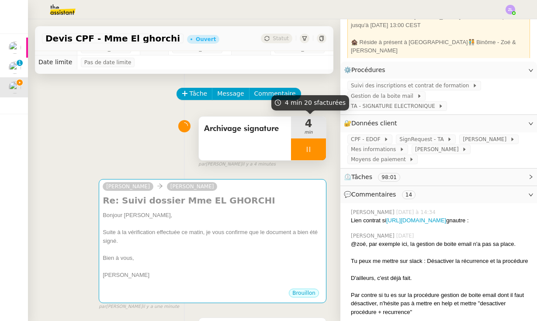
click at [294, 154] on div at bounding box center [308, 150] width 35 height 22
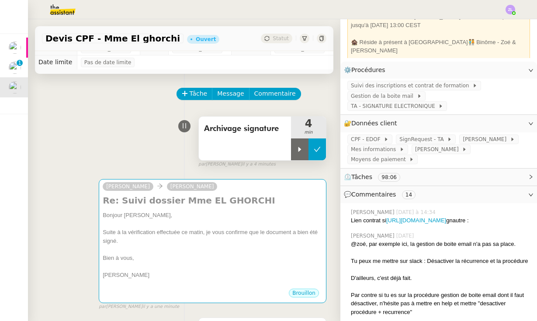
click at [321, 152] on button at bounding box center [317, 150] width 17 height 22
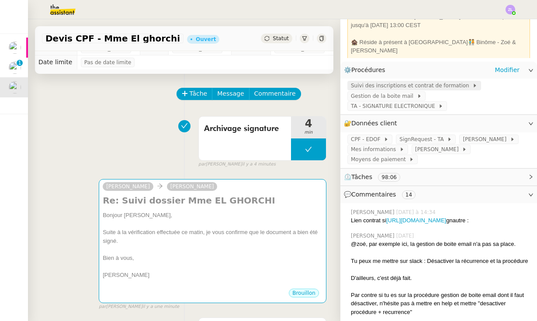
click at [407, 89] on span "Suivi des inscriptions et contrat de formation" at bounding box center [412, 85] width 122 height 9
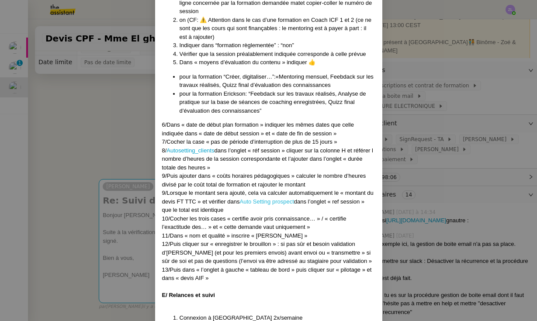
scroll to position [3498, 0]
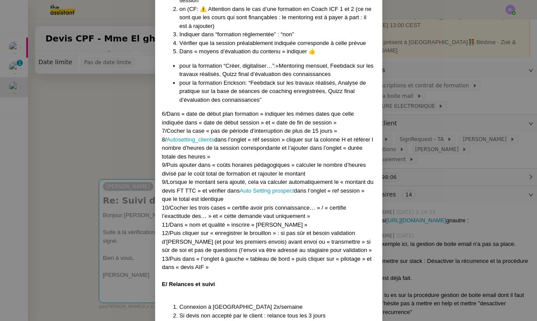
click at [131, 174] on nz-modal-container "Créé le [DATE] MAJ le [DATE] Contexte : Chez SoluCoach, chaque nouvelle inscrip…" at bounding box center [268, 160] width 537 height 321
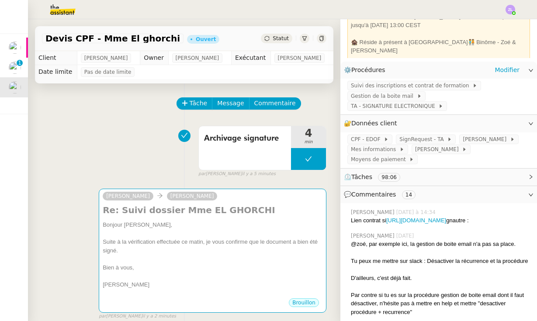
scroll to position [0, 0]
click at [389, 88] on span "Suivi des inscriptions et contrat de formation" at bounding box center [412, 85] width 122 height 9
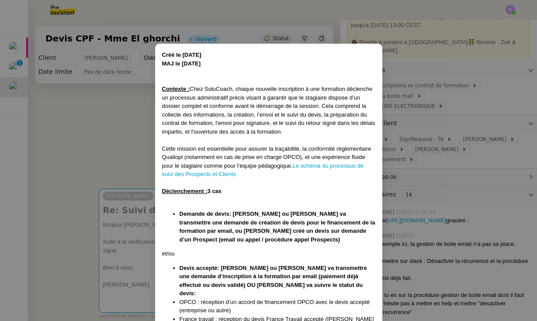
click at [73, 130] on nz-modal-container "Créé le [DATE] MAJ le [DATE] Contexte : Chez SoluCoach, chaque nouvelle inscrip…" at bounding box center [268, 160] width 537 height 321
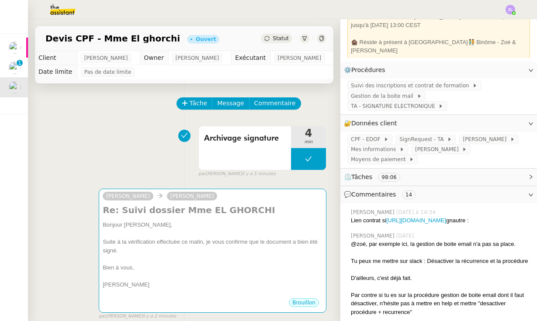
scroll to position [49, 0]
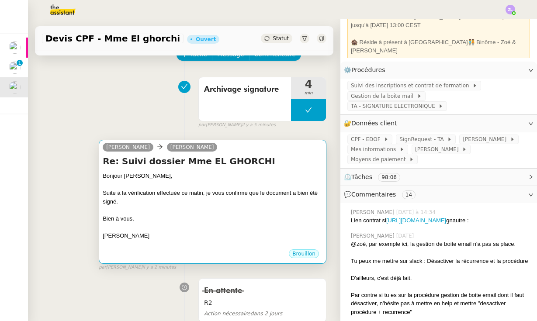
click at [151, 204] on div "Suite à la vérification effectuée ce matin, je vous confirme que le document a …" at bounding box center [213, 197] width 220 height 17
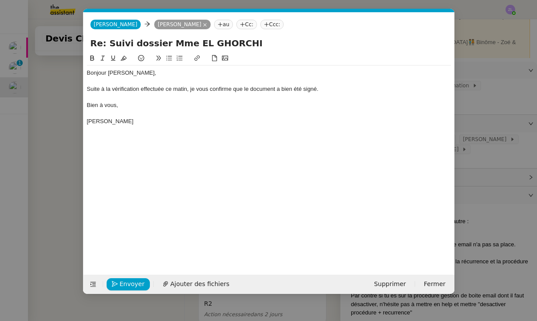
scroll to position [0, 19]
click at [324, 91] on div "Suite à la vérification effectuée ce matin, je vous confirme que le document a …" at bounding box center [269, 89] width 364 height 8
drag, startPoint x: 487, startPoint y: 130, endPoint x: 53, endPoint y: 99, distance: 434.3
click at [487, 130] on nz-modal-container "Service TA - VOYAGE - PROPOSITION GLOBALE A utiliser dans le cadre de propositi…" at bounding box center [268, 160] width 537 height 321
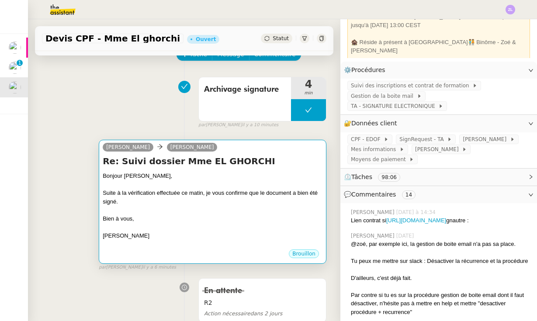
click at [237, 178] on div "Bonjour [PERSON_NAME]," at bounding box center [213, 176] width 220 height 9
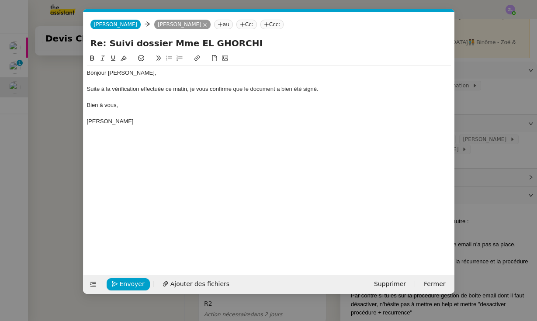
click at [46, 171] on nz-modal-container "Service TA - VOYAGE - PROPOSITION GLOBALE A utiliser dans le cadre de propositi…" at bounding box center [268, 160] width 537 height 321
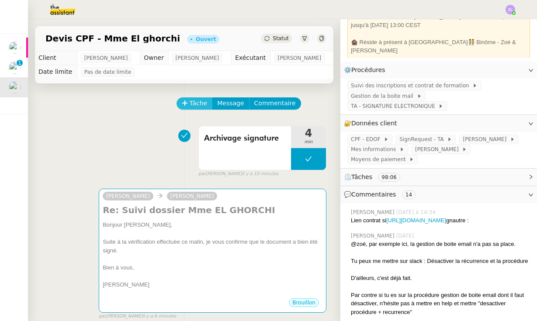
scroll to position [0, 0]
click at [193, 105] on span "Tâche" at bounding box center [199, 103] width 18 height 10
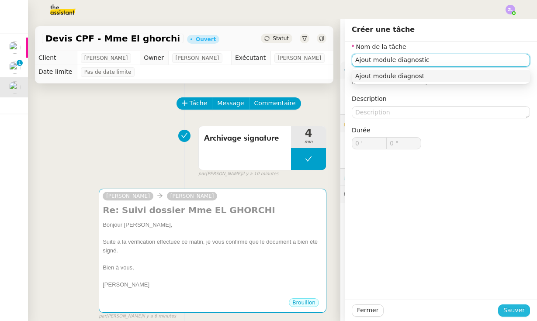
type input "Ajout module diagnostic"
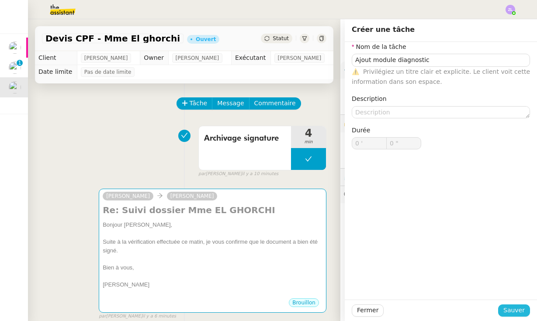
click at [510, 312] on span "Sauver" at bounding box center [514, 311] width 21 height 10
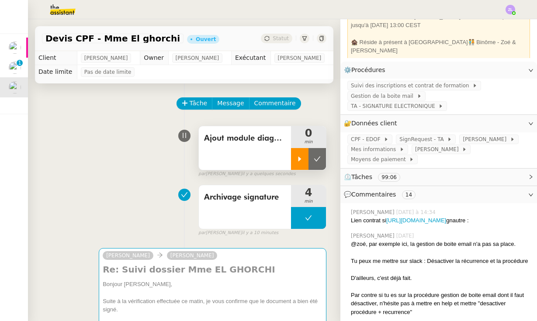
click at [301, 159] on icon at bounding box center [299, 159] width 7 height 7
click at [299, 163] on div at bounding box center [308, 159] width 35 height 22
click at [322, 156] on button at bounding box center [317, 159] width 17 height 22
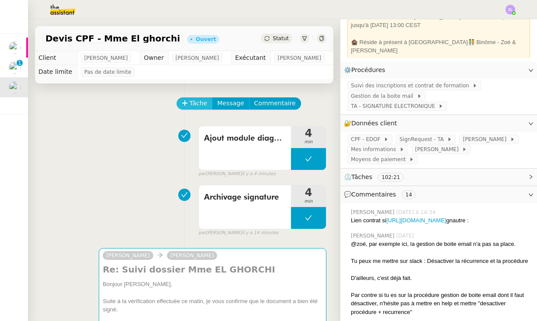
click at [203, 105] on span "Tâche" at bounding box center [199, 103] width 18 height 10
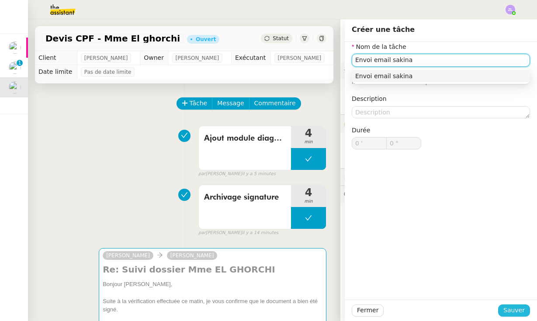
type input "Envoi email sakina"
click at [509, 305] on button "Sauver" at bounding box center [514, 311] width 32 height 12
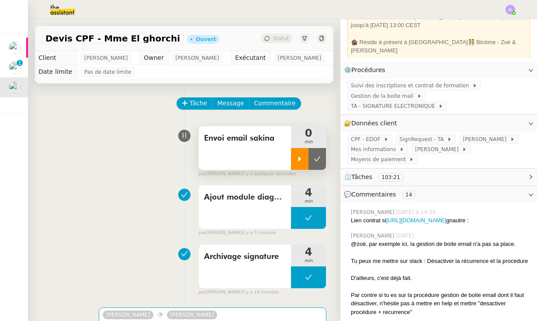
click at [294, 156] on div at bounding box center [299, 159] width 17 height 22
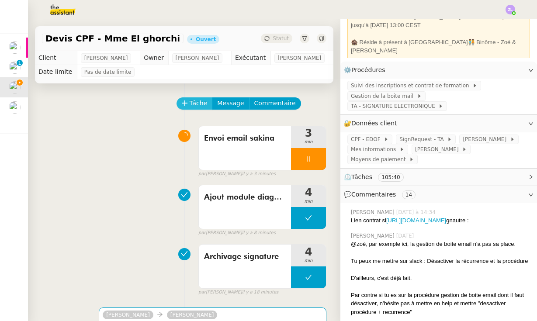
click at [198, 105] on span "Tâche" at bounding box center [199, 103] width 18 height 10
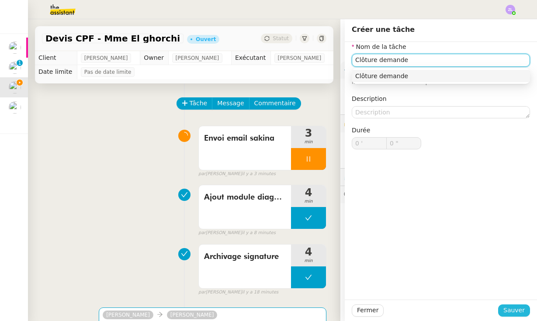
type input "Clôture demande"
click at [511, 308] on span "Sauver" at bounding box center [514, 311] width 21 height 10
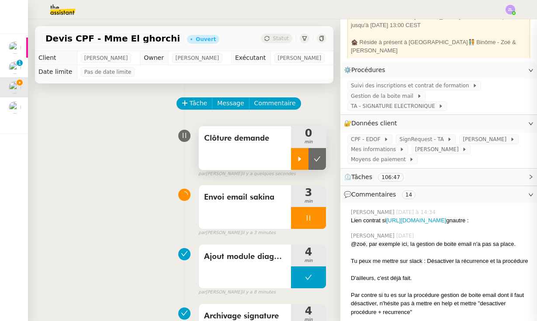
click at [302, 159] on icon at bounding box center [299, 159] width 7 height 7
click at [298, 222] on div at bounding box center [308, 218] width 35 height 22
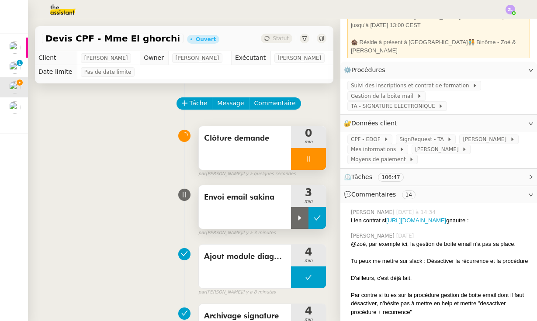
click at [318, 221] on icon at bounding box center [317, 218] width 7 height 7
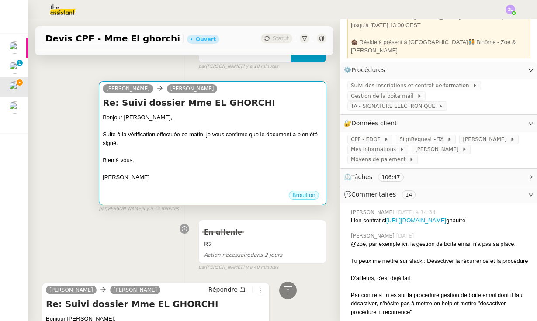
scroll to position [285, 0]
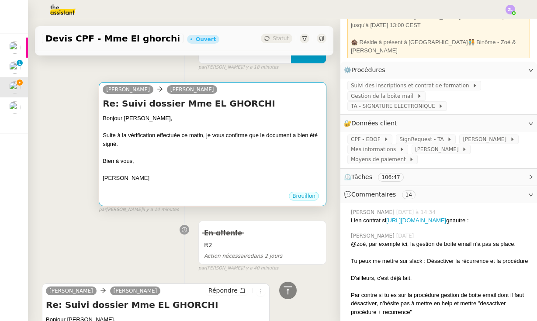
click at [209, 149] on div at bounding box center [213, 152] width 220 height 9
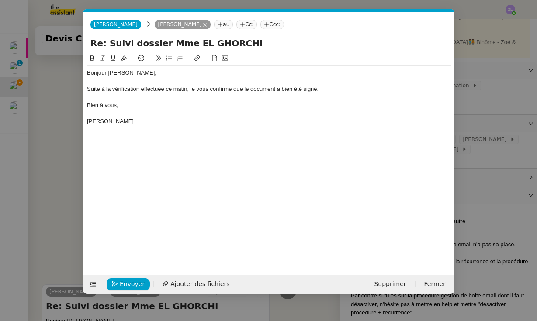
scroll to position [0, 19]
click at [95, 286] on icon at bounding box center [93, 285] width 6 height 6
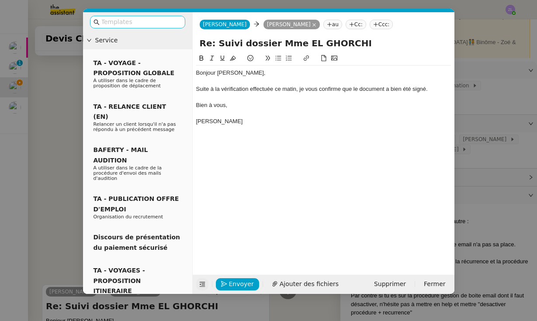
click at [137, 24] on input "text" at bounding box center [140, 22] width 79 height 10
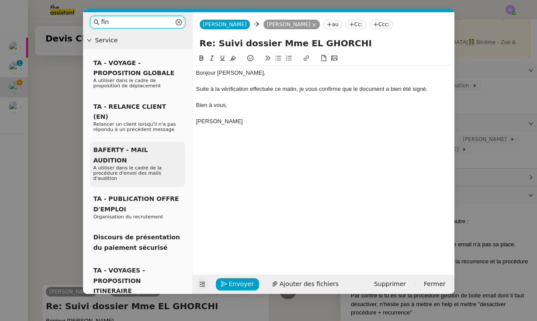
type input "fin"
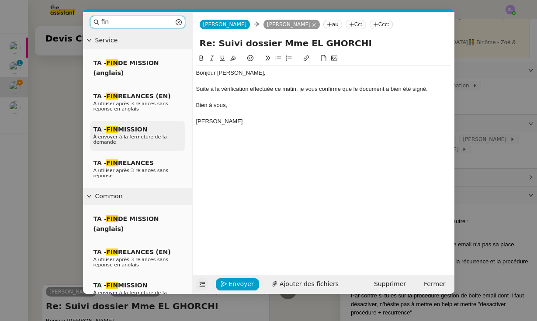
click at [128, 136] on span "À envoyer à la fermeture de la demande" at bounding box center [130, 139] width 73 height 11
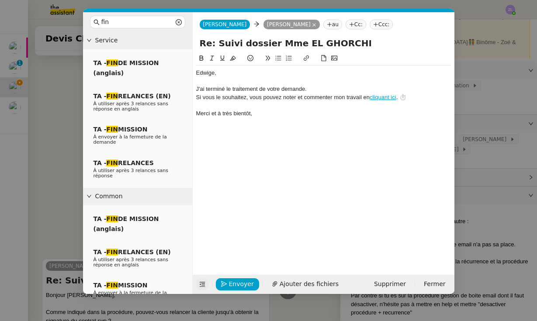
click at [197, 72] on div "﻿Edwige﻿," at bounding box center [323, 73] width 255 height 8
click at [311, 90] on div "J'ai terminé le traitement de votre demande." at bounding box center [323, 89] width 255 height 8
drag, startPoint x: 308, startPoint y: 87, endPoint x: 193, endPoint y: 53, distance: 119.9
click at [193, 53] on form "[PERSON_NAME] au Cc: Ccc: Re: Suivi dossier Mme EL GHORCHI ﻿Bonjour Edwige﻿, J'…" at bounding box center [323, 153] width 262 height 282
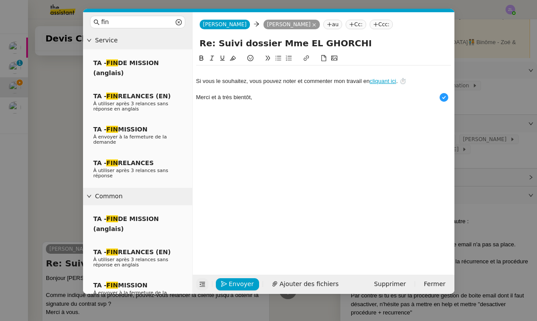
scroll to position [9, 0]
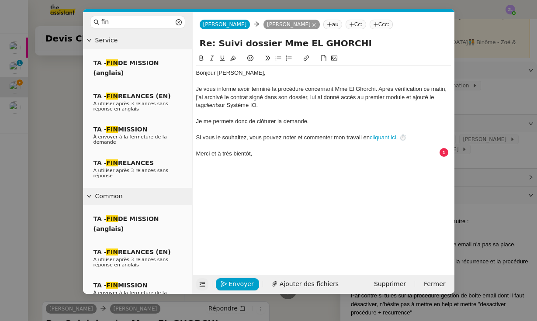
click at [380, 87] on div "Je vous informe avoir terminé la procédure concernant Mme El Ghorchi. Après vér…" at bounding box center [323, 97] width 255 height 24
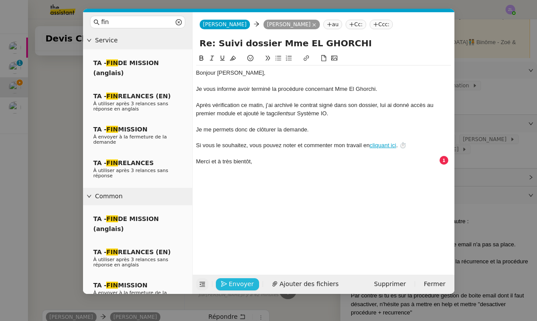
click at [240, 284] on span "Envoyer" at bounding box center [241, 284] width 25 height 10
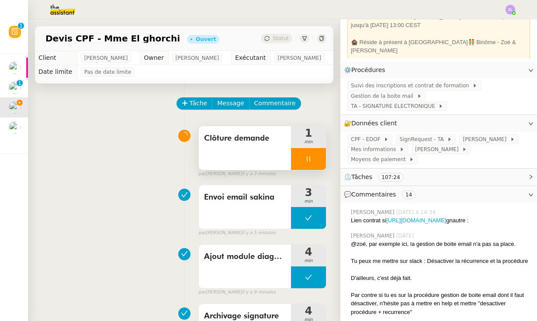
scroll to position [0, 0]
click at [298, 160] on div at bounding box center [308, 159] width 35 height 22
click at [311, 158] on button at bounding box center [317, 159] width 17 height 22
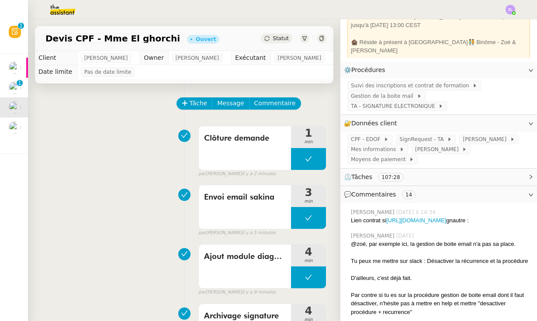
click at [284, 35] on span "Statut" at bounding box center [281, 38] width 16 height 6
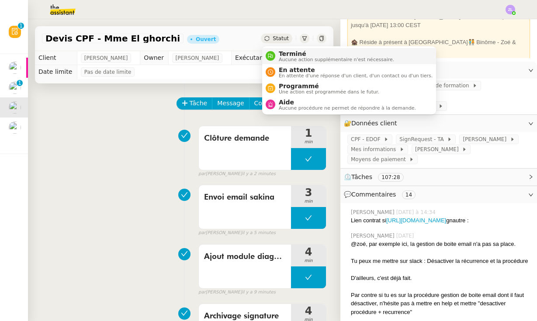
click at [284, 57] on span "Aucune action supplémentaire n'est nécessaire." at bounding box center [336, 59] width 115 height 5
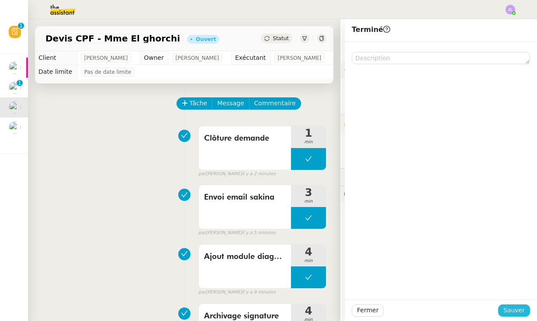
click at [510, 312] on span "Sauver" at bounding box center [514, 311] width 21 height 10
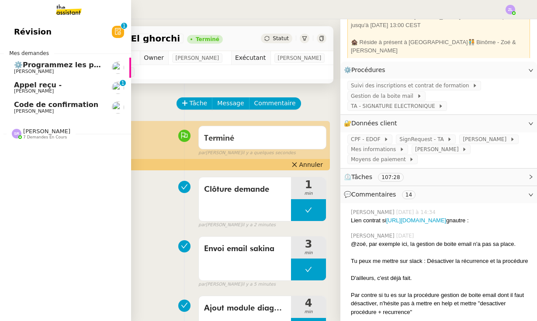
click at [48, 106] on span "Code de confirmation" at bounding box center [56, 105] width 84 height 8
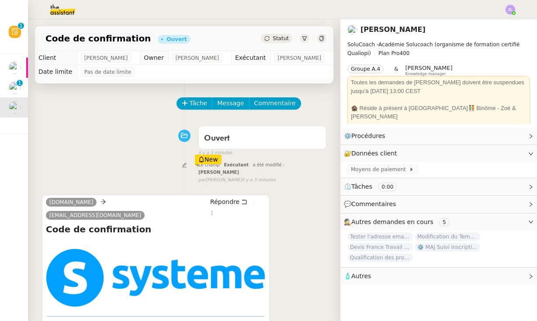
click at [271, 35] on div "Statut" at bounding box center [276, 39] width 31 height 10
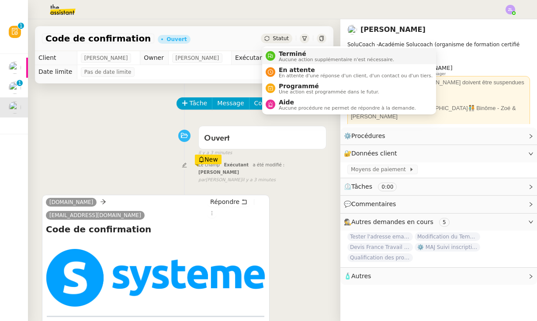
click at [288, 52] on span "Terminé" at bounding box center [336, 53] width 115 height 7
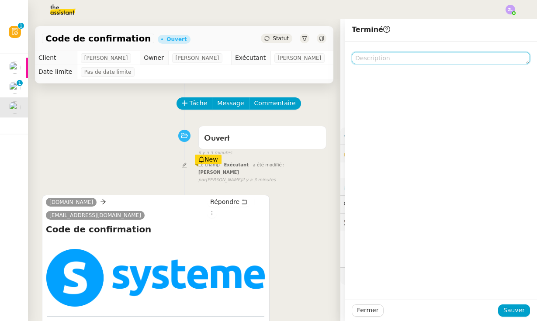
click at [382, 63] on textarea at bounding box center [441, 58] width 178 height 12
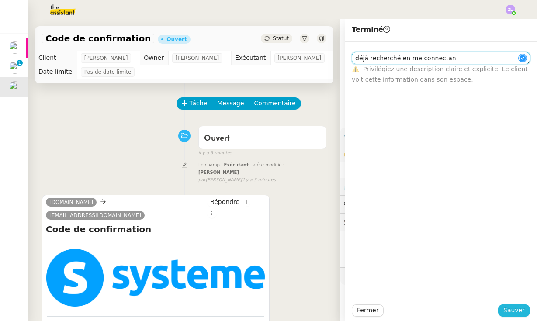
type textarea "déjà recherché en me connectant"
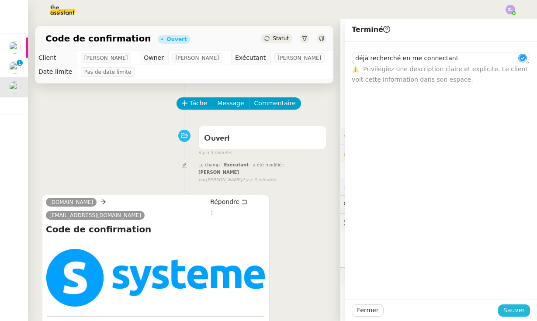
click at [518, 312] on span "Sauver" at bounding box center [514, 311] width 21 height 10
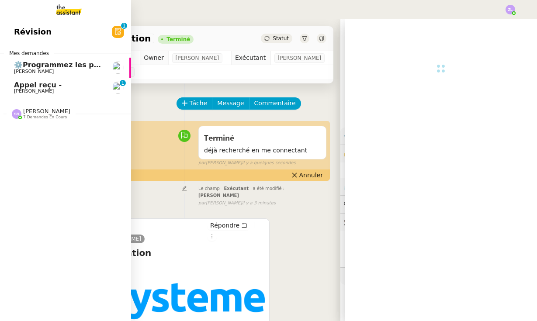
click at [13, 42] on link "Révision 0 1 2 3 4 5 6 7 8 9" at bounding box center [65, 32] width 131 height 20
